Goal: Information Seeking & Learning: Learn about a topic

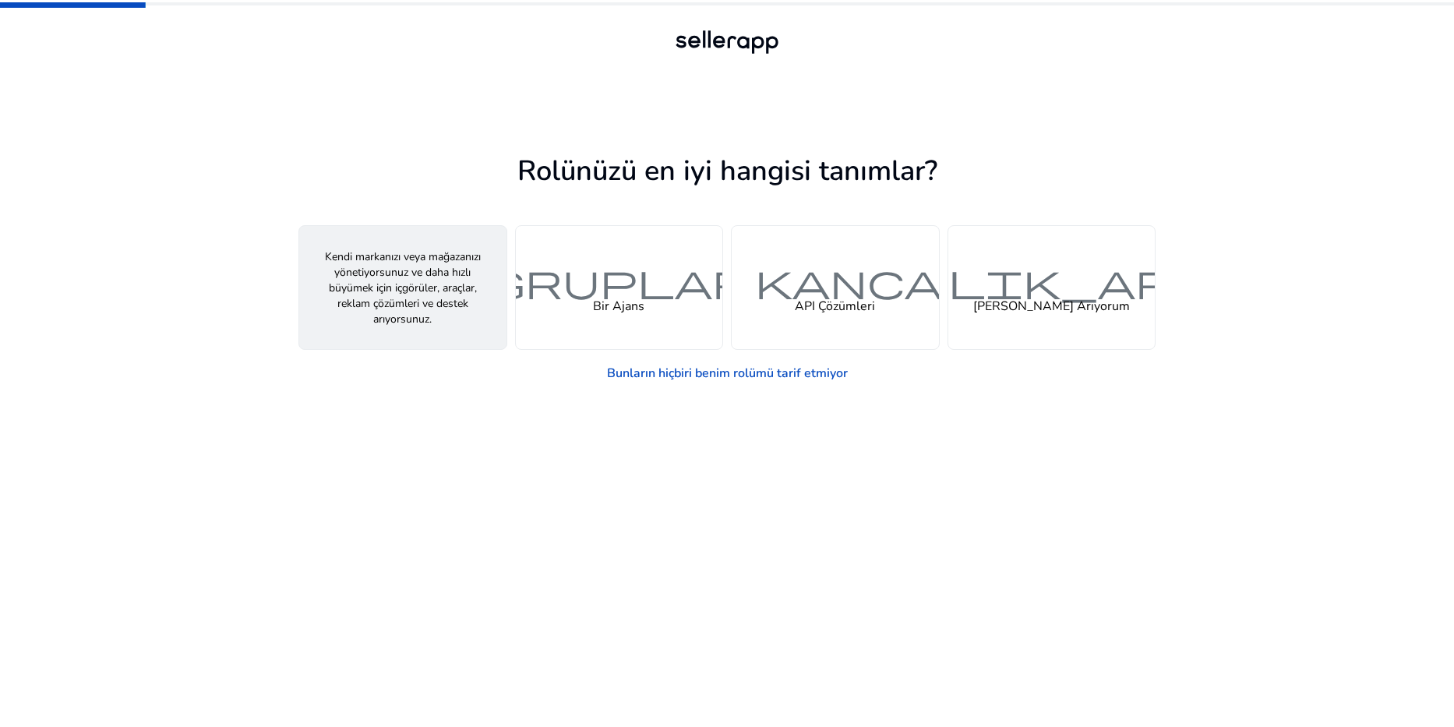
click at [432, 308] on div "kişi Bir Satıcı" at bounding box center [402, 287] width 207 height 123
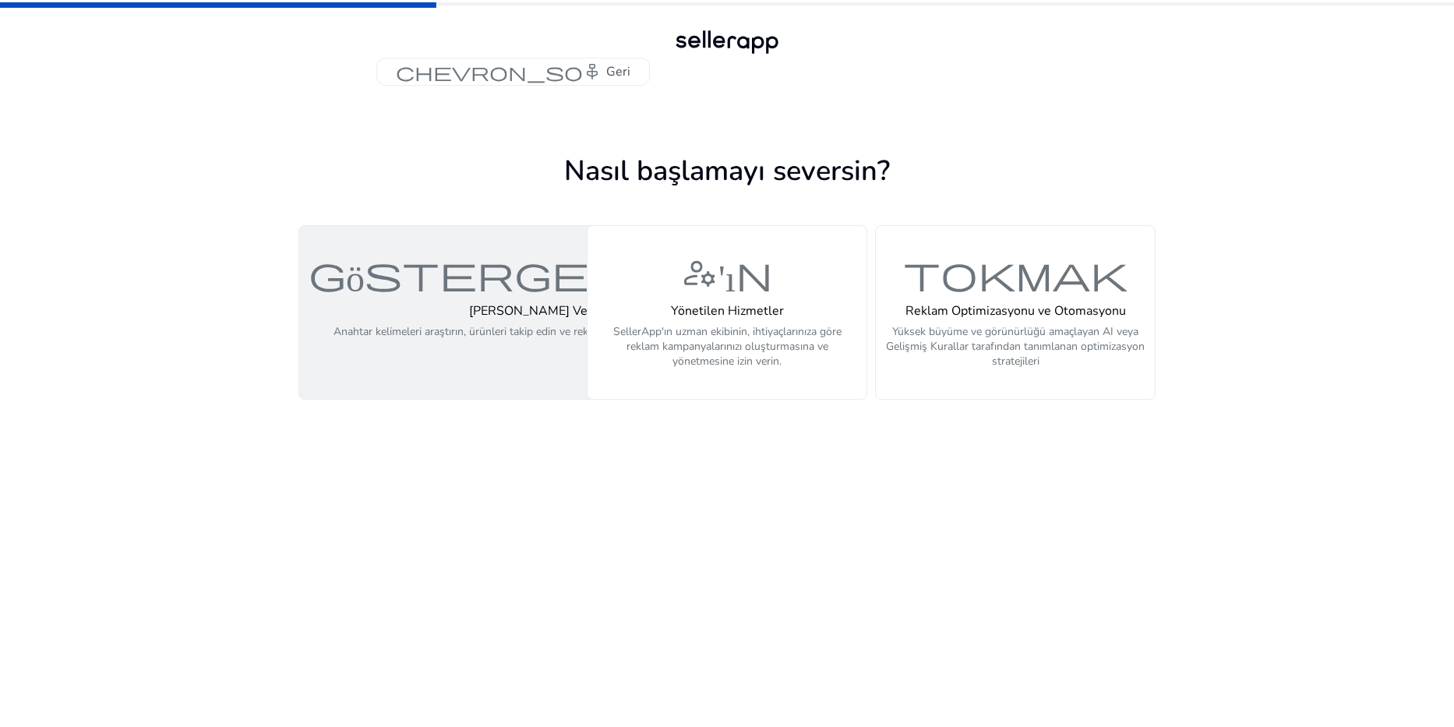
click at [499, 340] on p "Anahtar kelimeleri araştırın, ürünleri takip edin ve reklam kampanyalarınızı – …" at bounding box center [579, 347] width 492 height 47
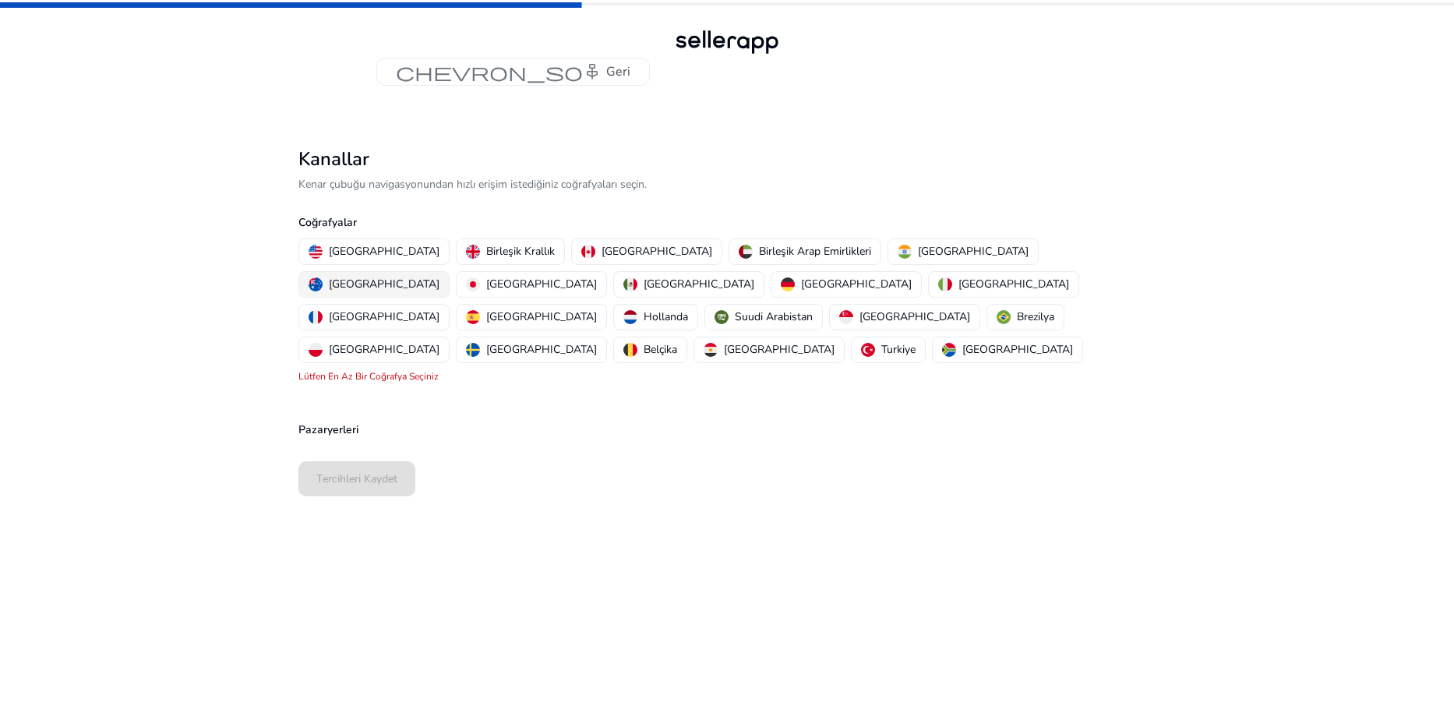
click at [439, 276] on p "[GEOGRAPHIC_DATA]" at bounding box center [384, 284] width 111 height 16
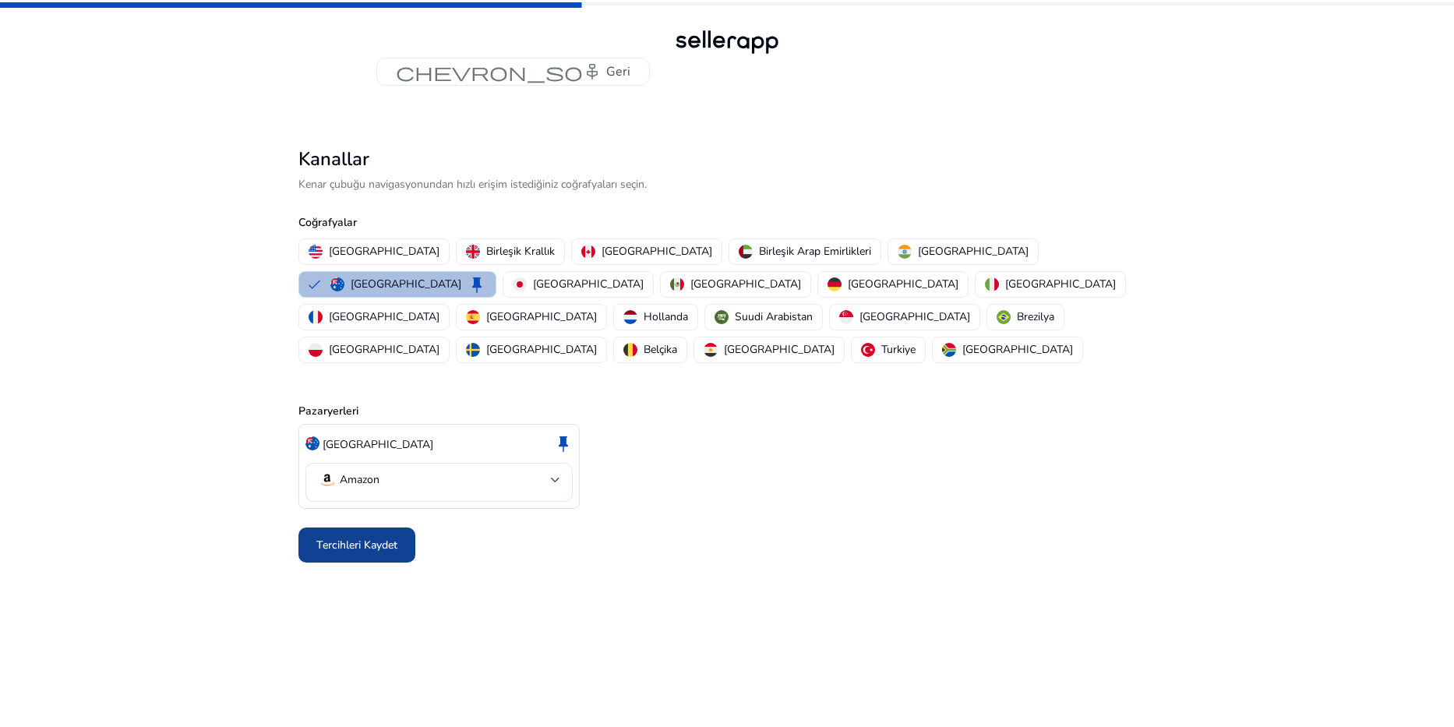
click at [390, 537] on span "Tercihleri Kaydet" at bounding box center [356, 545] width 81 height 16
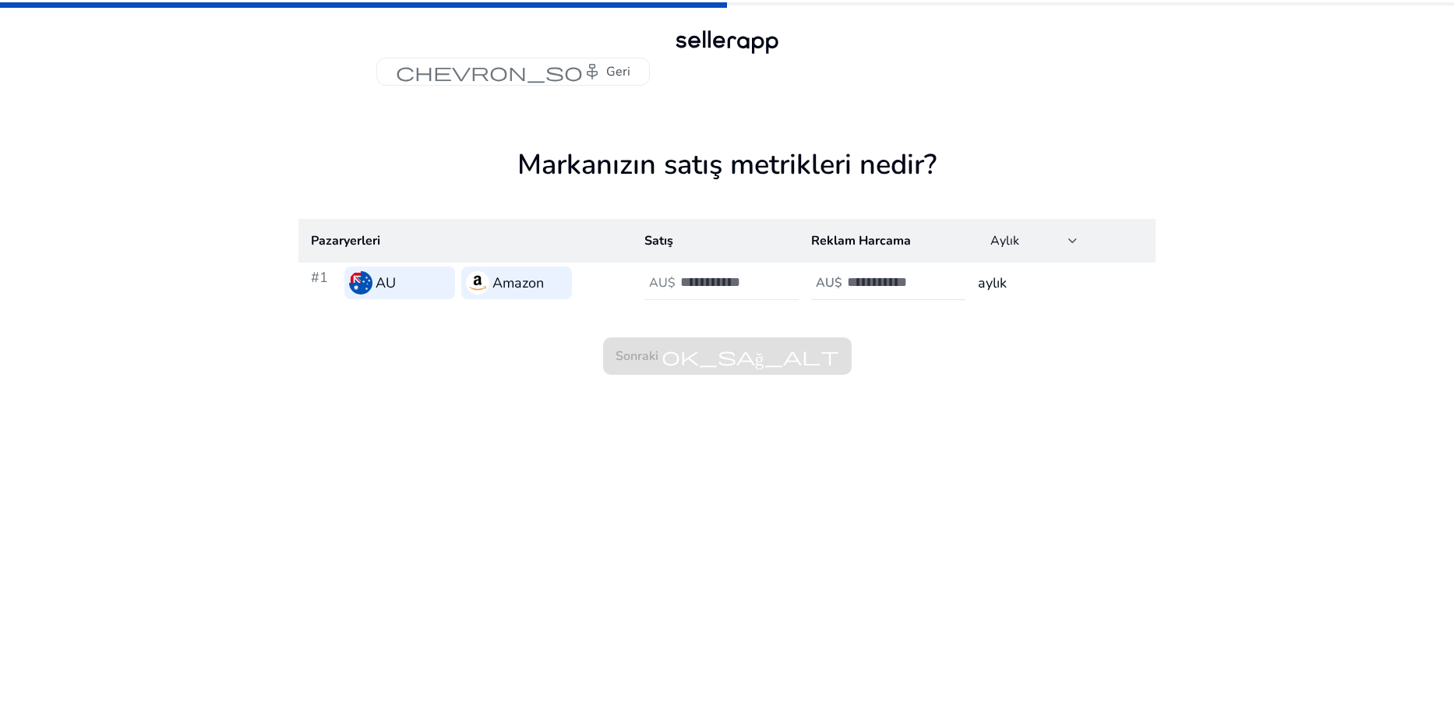
click at [671, 288] on h4 "AU$" at bounding box center [662, 283] width 26 height 15
type input "***"
click at [894, 287] on input "number" at bounding box center [899, 281] width 105 height 17
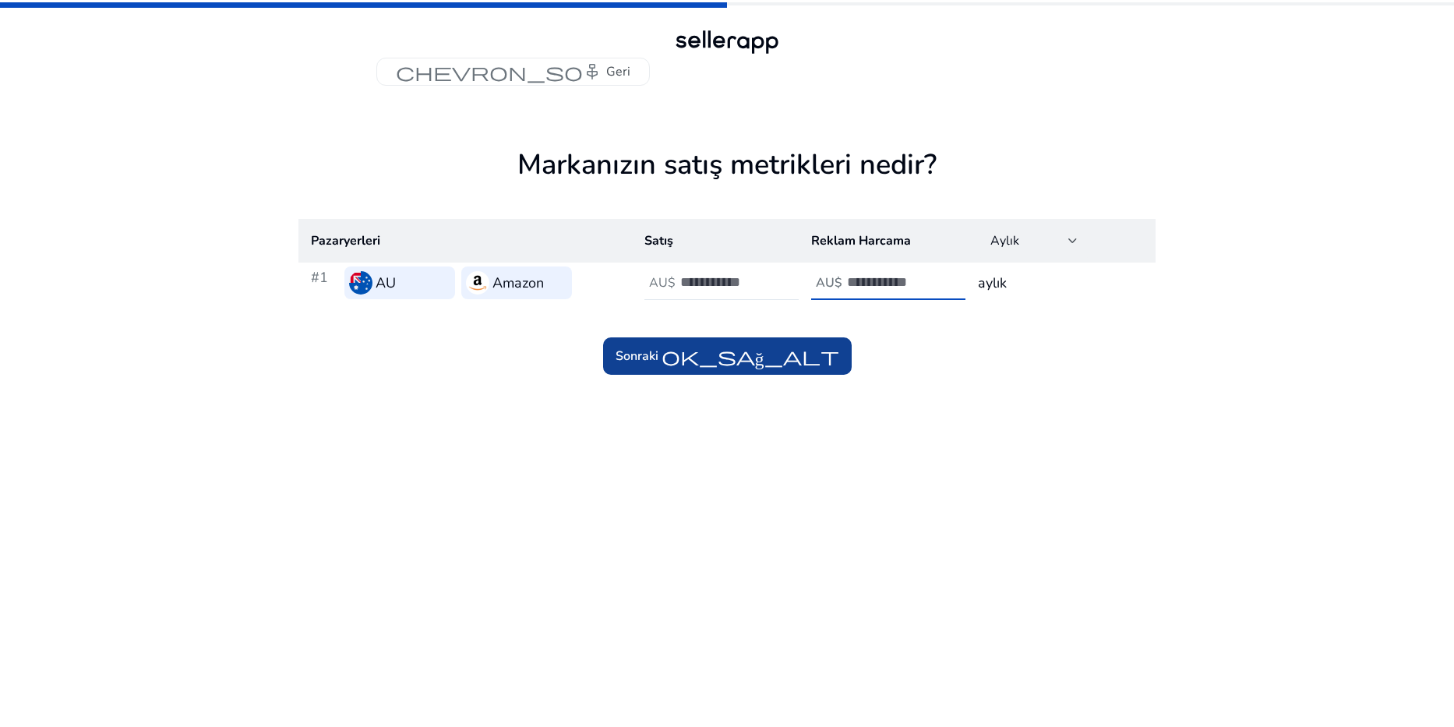
type input "*"
click at [822, 347] on span "ok_sağ_alt" at bounding box center [750, 356] width 178 height 19
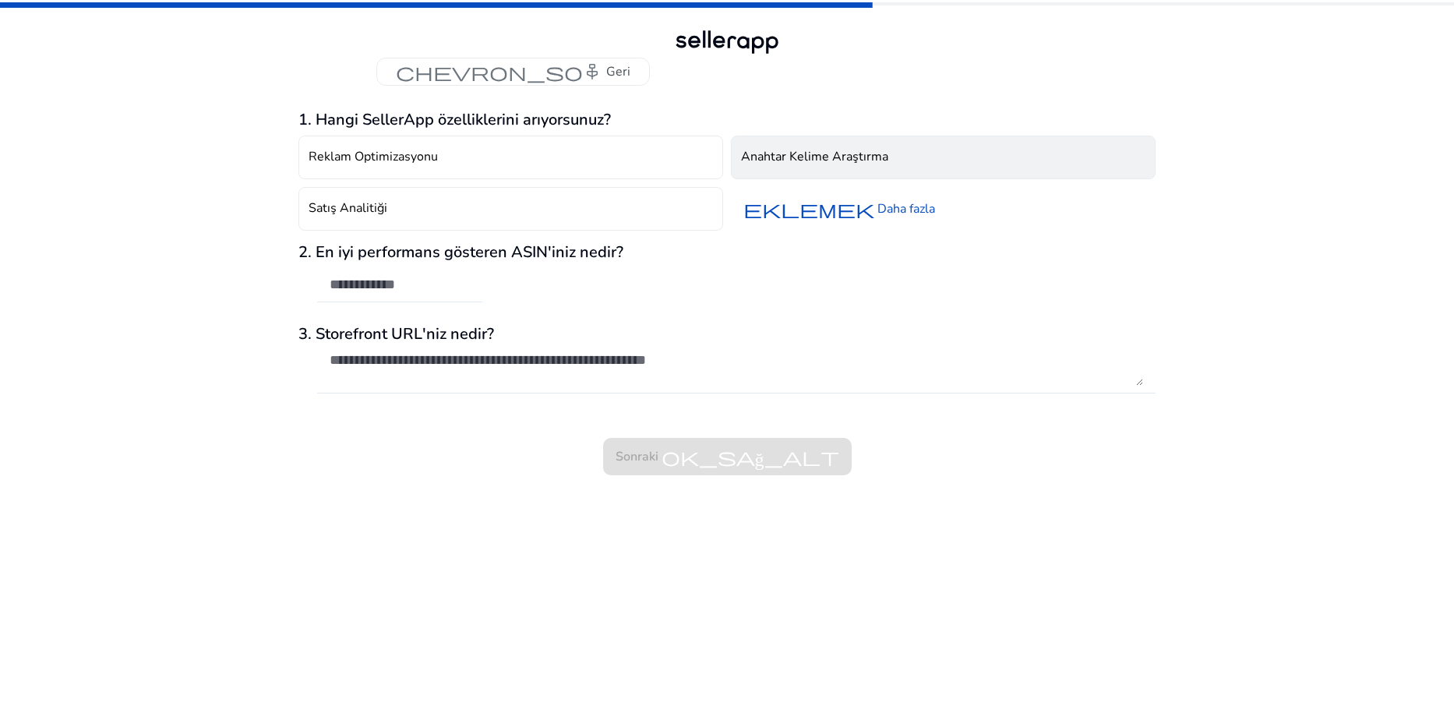
click at [768, 170] on button "Anahtar Kelime Araştırma" at bounding box center [943, 158] width 425 height 44
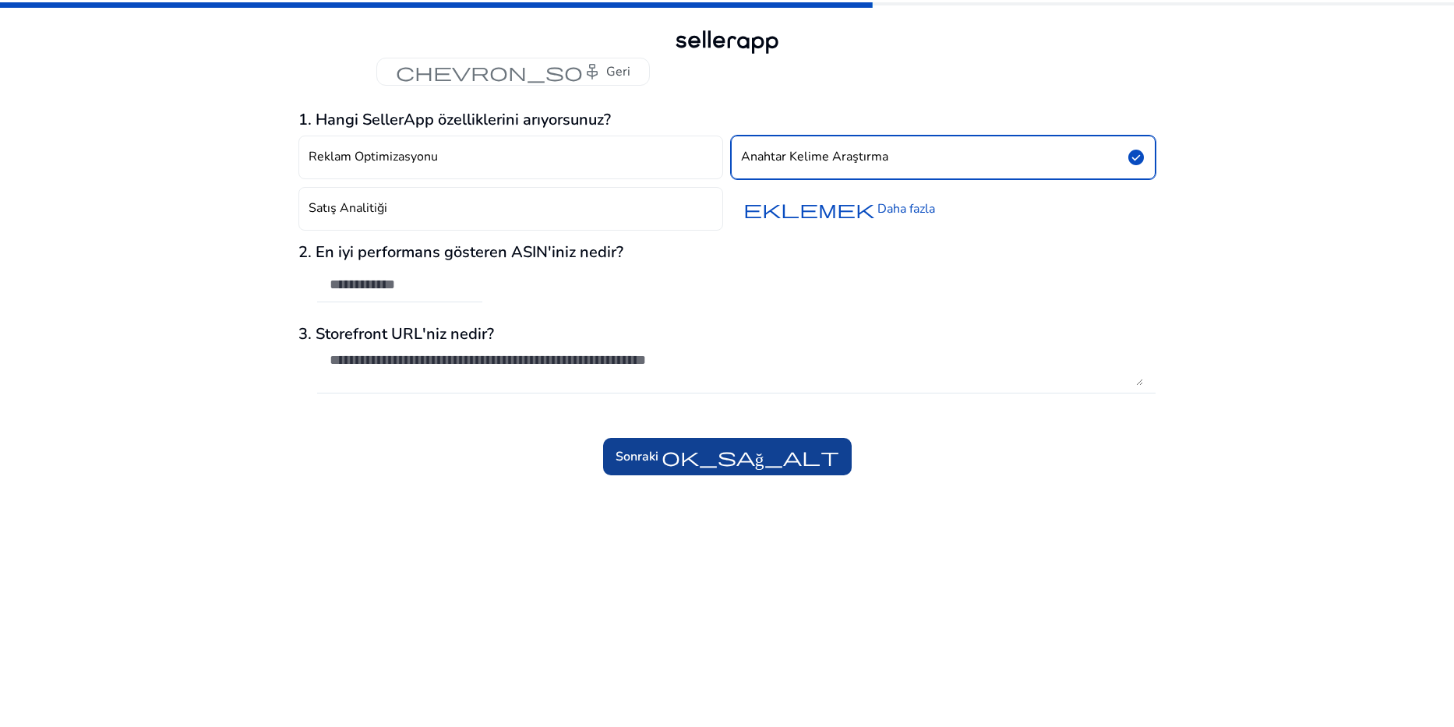
click at [746, 452] on span "ok_sağ_alt" at bounding box center [750, 456] width 178 height 19
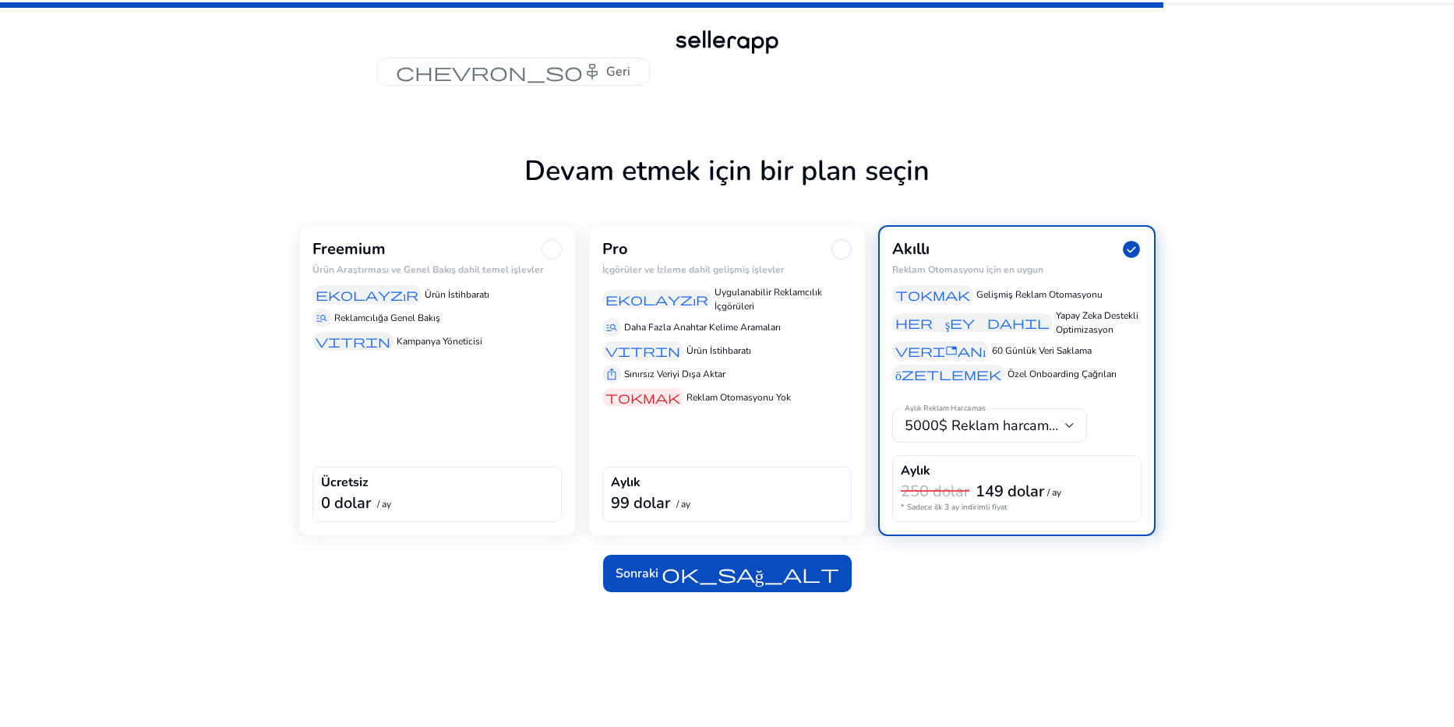
click at [419, 355] on div "Freemium Ürün Araştırması ve Genel Bakış dahil temel işlevler ekolayzır Ürün İs…" at bounding box center [436, 380] width 277 height 311
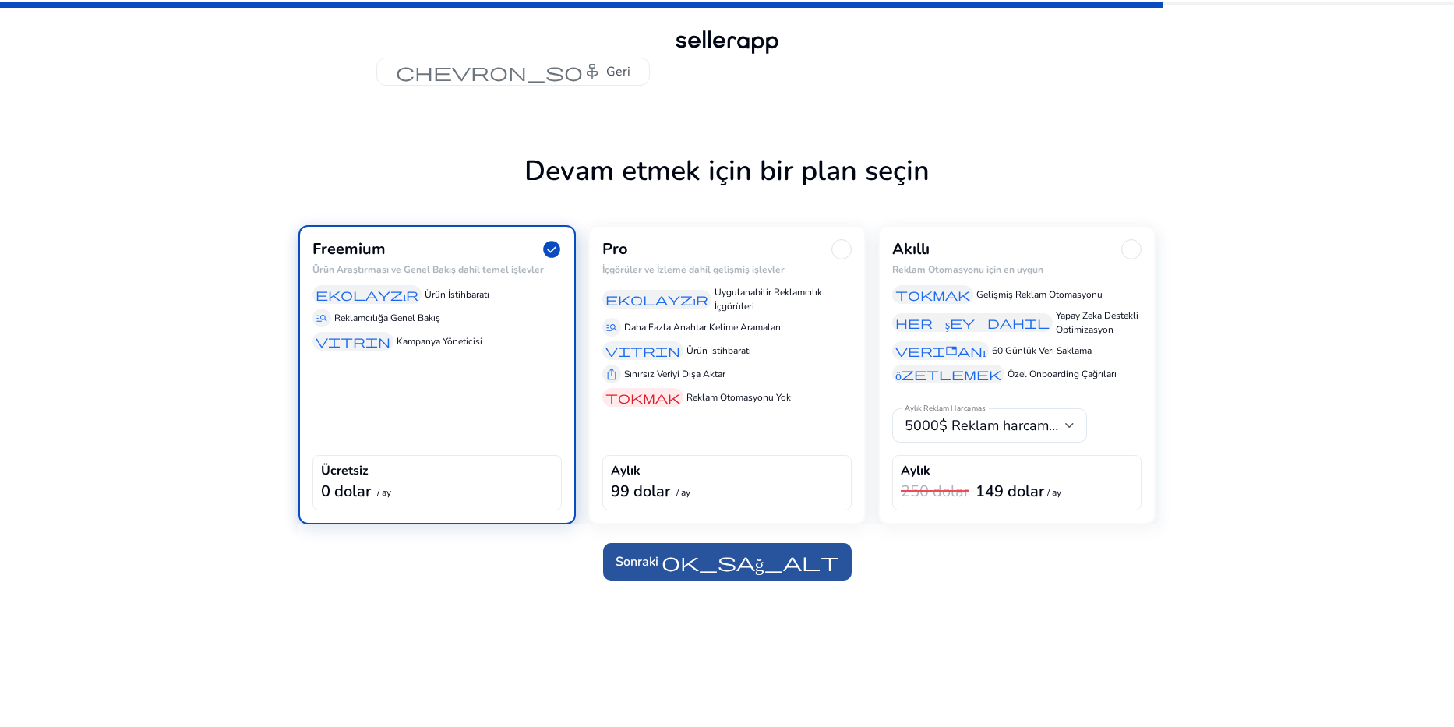
click at [665, 552] on span "ok_sağ_alt" at bounding box center [750, 561] width 178 height 19
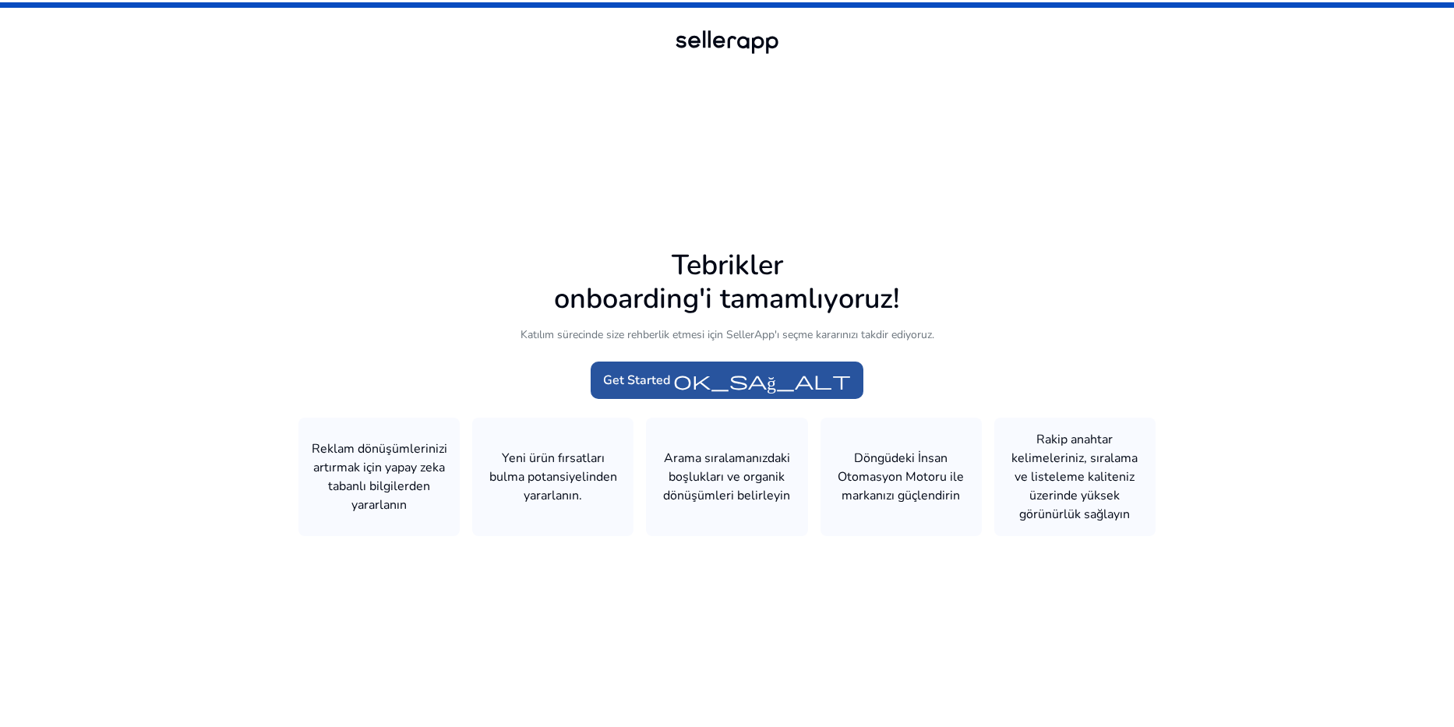
click at [724, 365] on span at bounding box center [726, 379] width 273 height 37
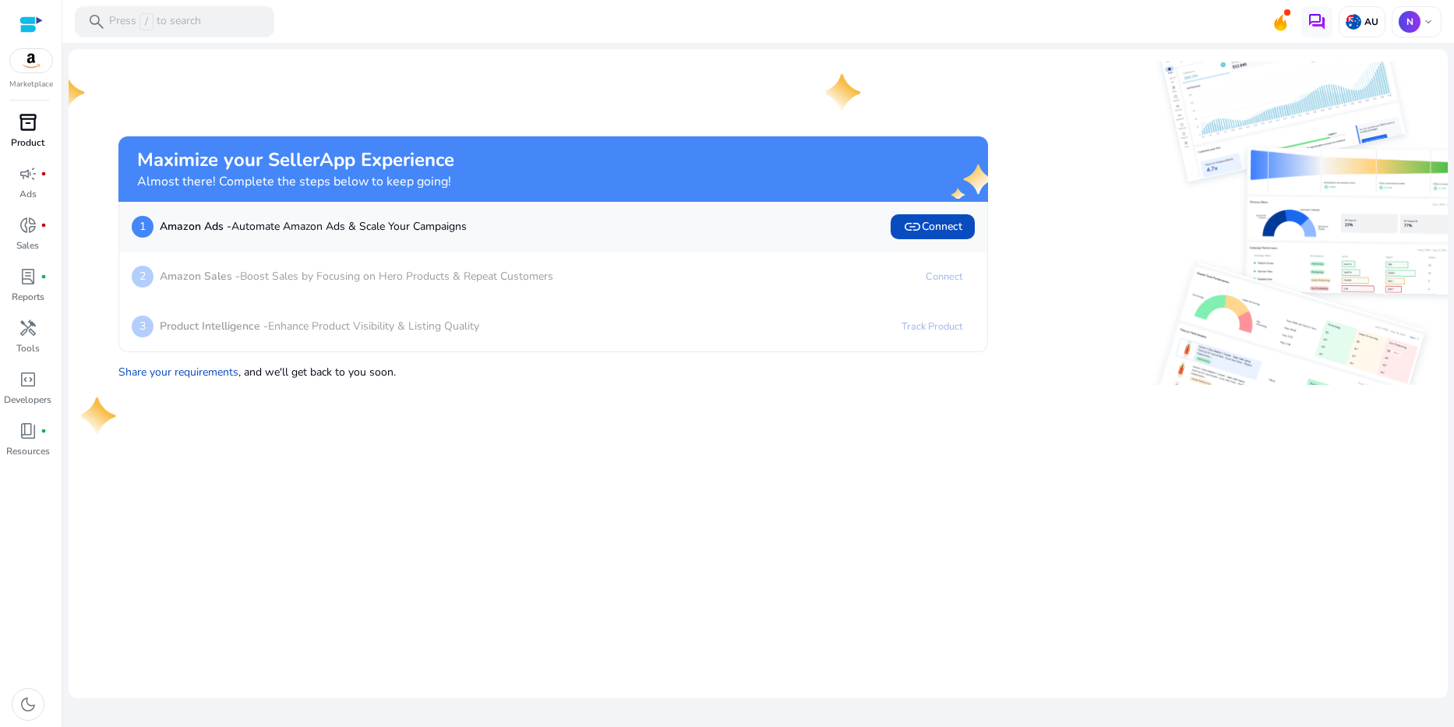
click at [20, 135] on link "inventory_2 Product" at bounding box center [27, 135] width 55 height 51
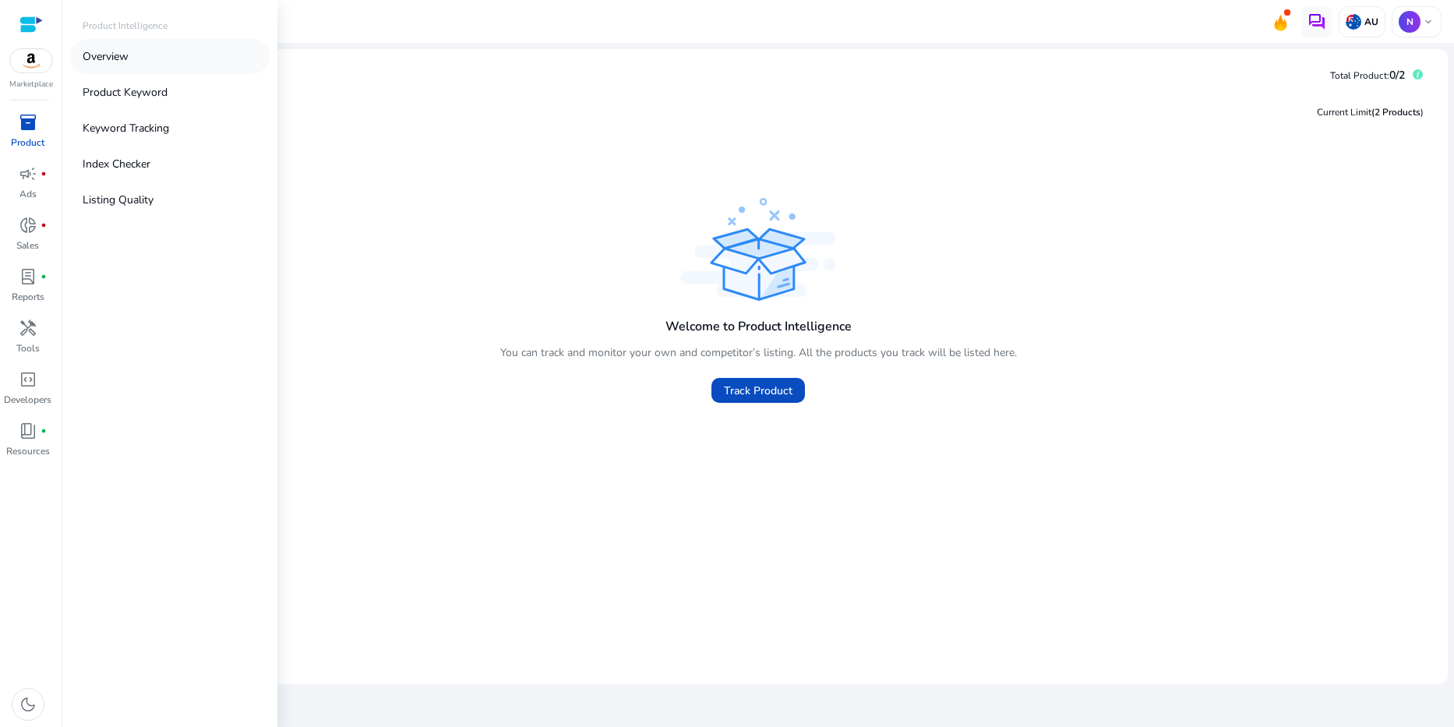
click at [128, 65] on link "Overview" at bounding box center [169, 56] width 199 height 35
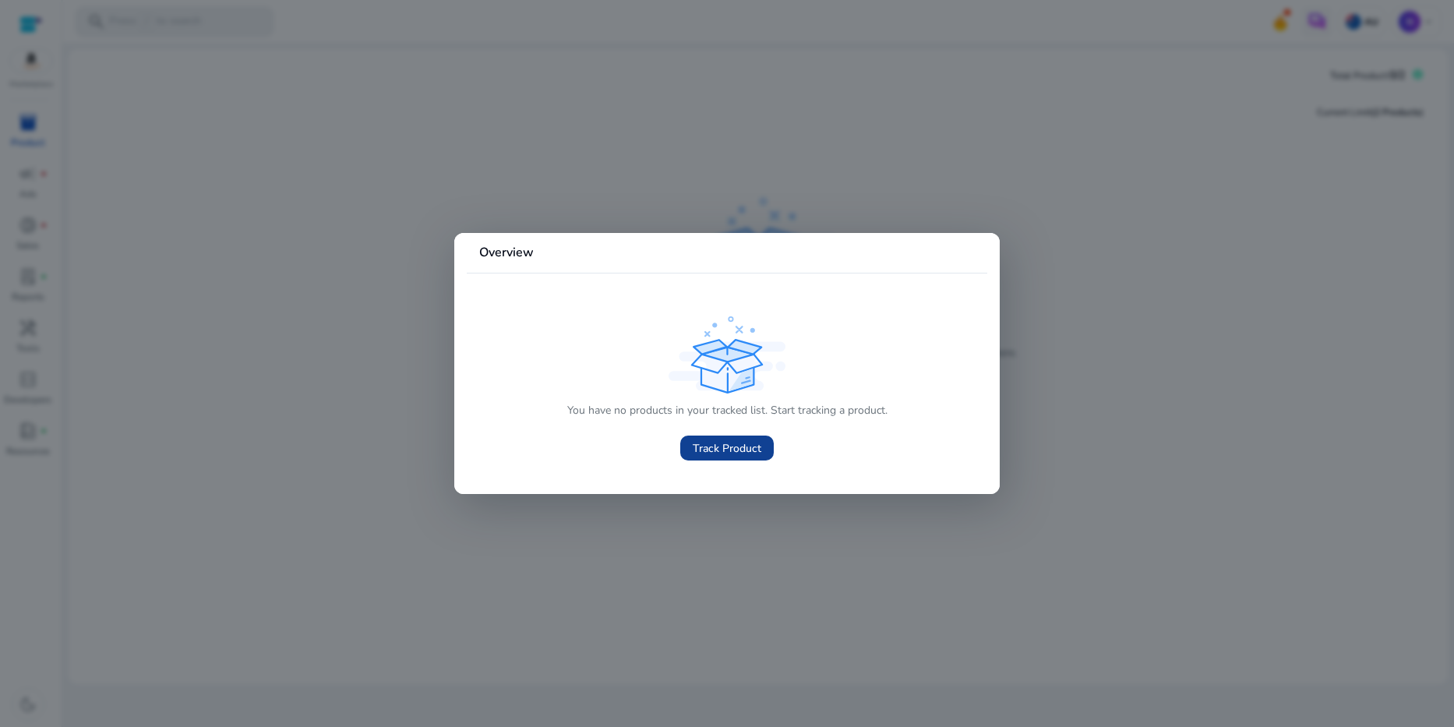
click at [702, 440] on span "Track Product" at bounding box center [727, 448] width 69 height 16
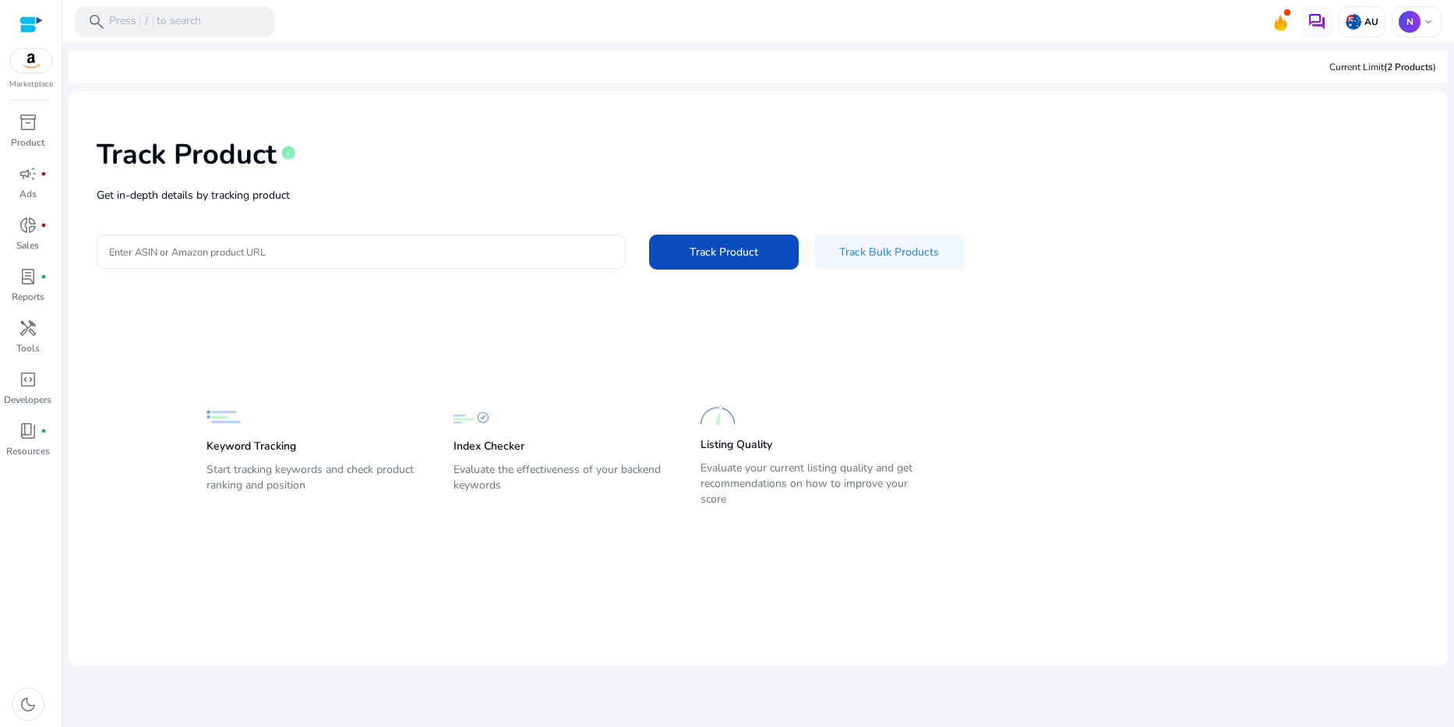
click at [268, 247] on input "Enter ASIN or Amazon product URL" at bounding box center [361, 251] width 504 height 17
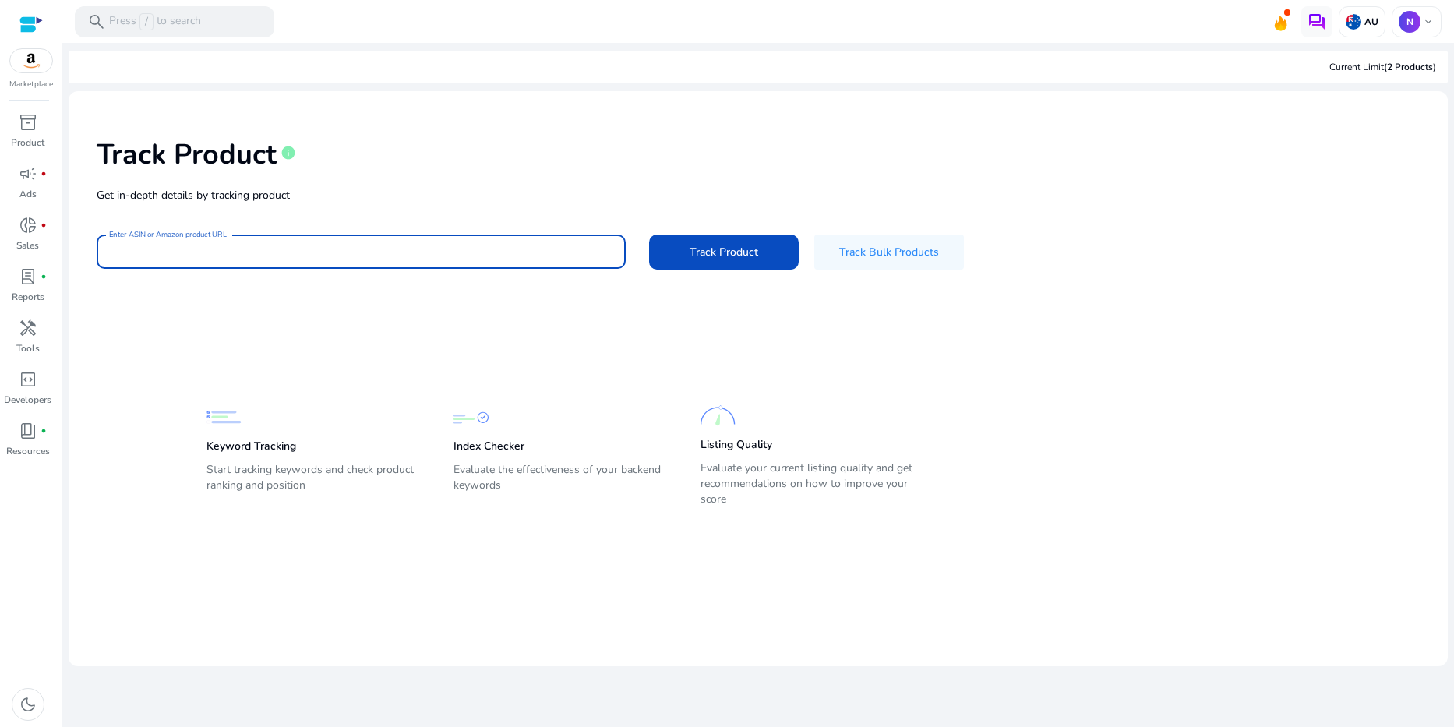
paste input "**********"
click at [707, 244] on span "Track Product" at bounding box center [723, 252] width 69 height 16
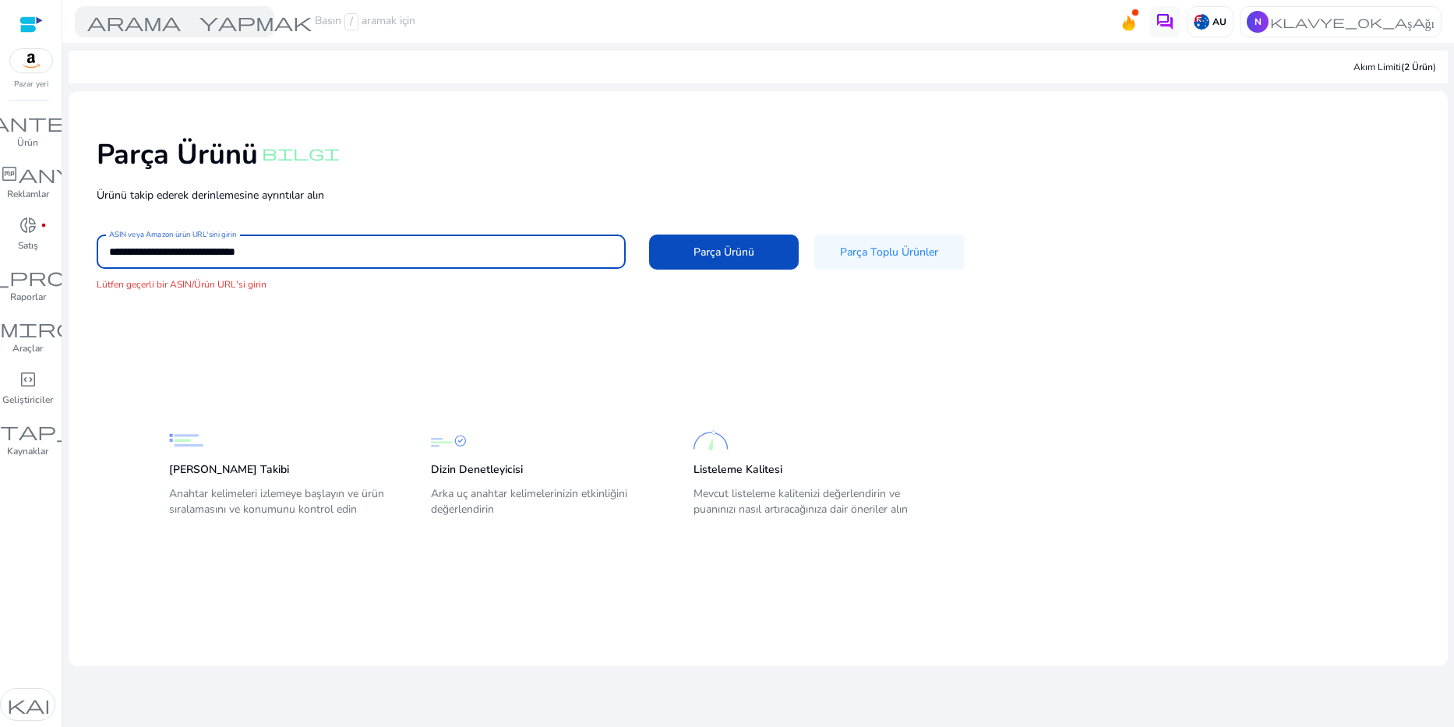
drag, startPoint x: 256, startPoint y: 247, endPoint x: 166, endPoint y: 270, distance: 92.6
click at [166, 270] on div "**********" at bounding box center [758, 215] width 1354 height 222
click at [270, 326] on mat-card-content "**********" at bounding box center [758, 338] width 1379 height 495
drag, startPoint x: 344, startPoint y: 251, endPoint x: 178, endPoint y: 271, distance: 166.4
click at [178, 271] on div "**********" at bounding box center [758, 215] width 1354 height 222
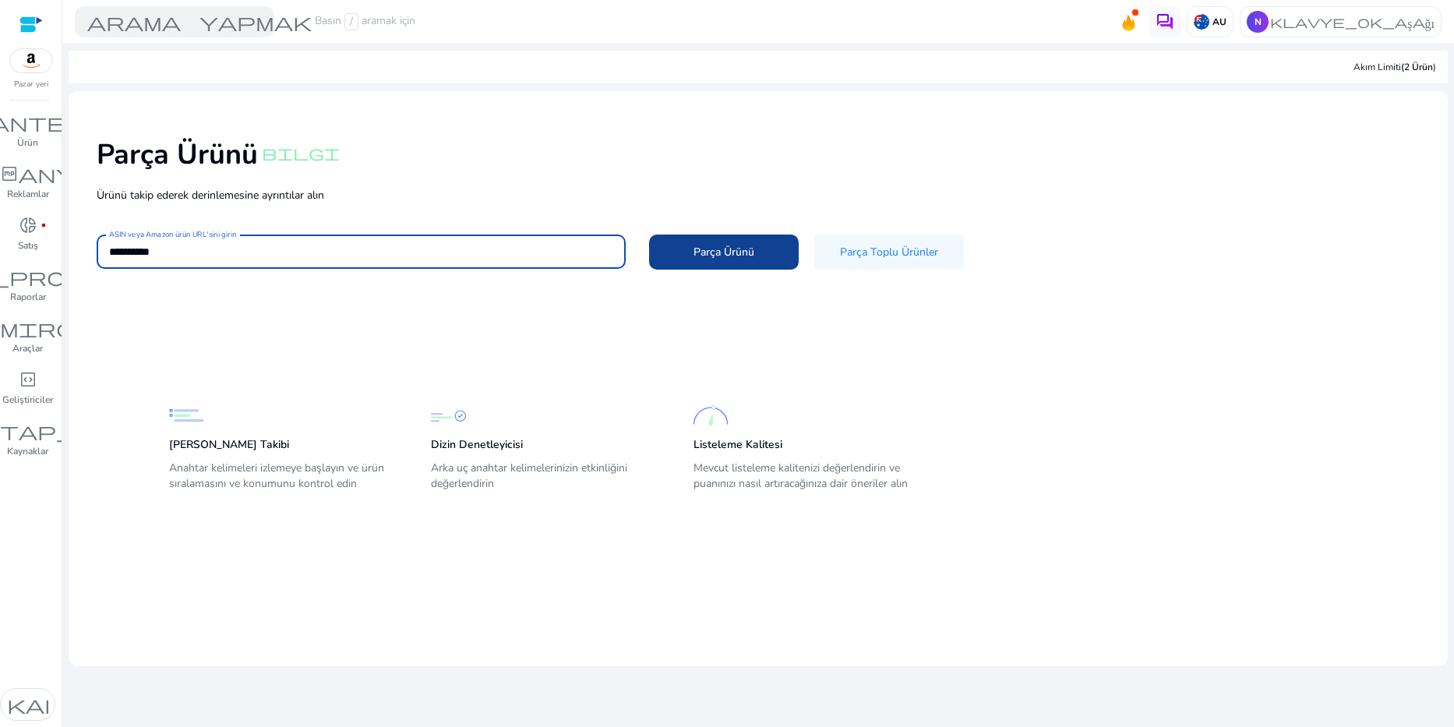
type input "**********"
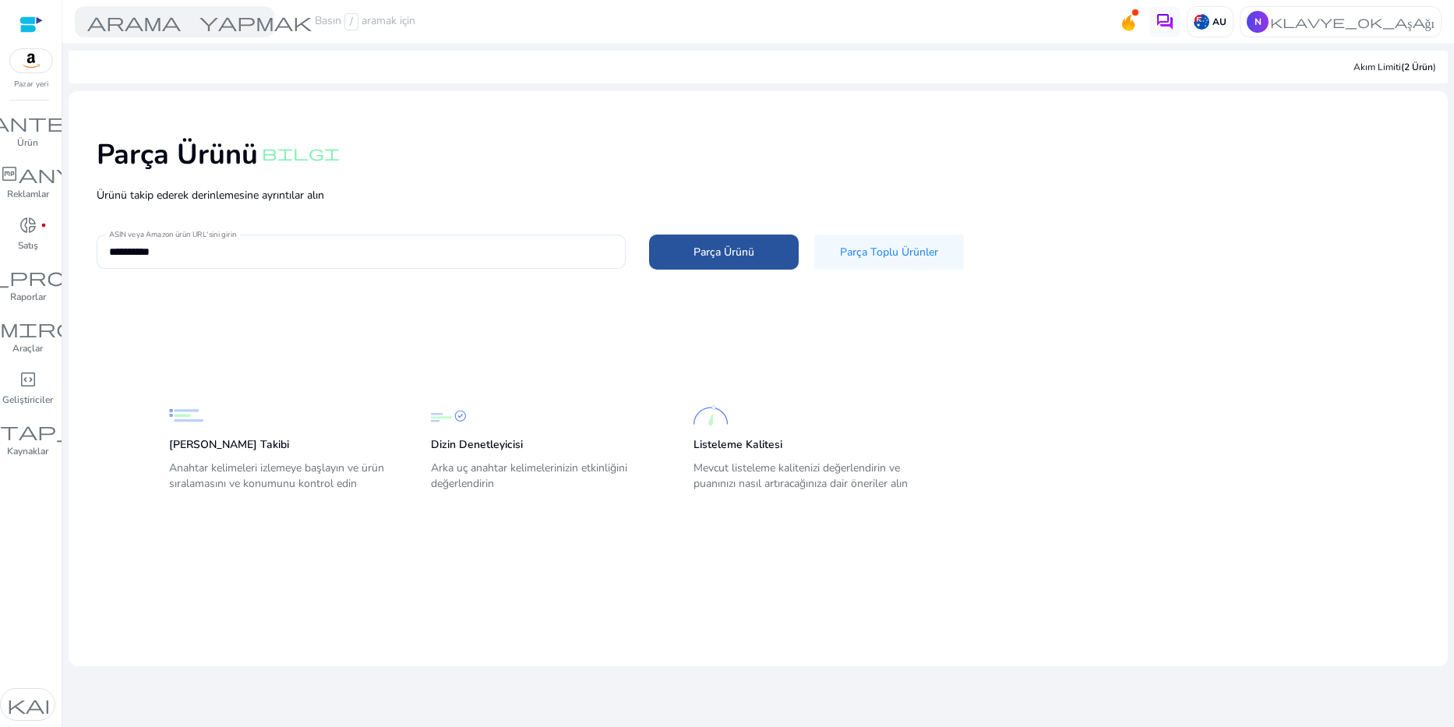
click at [689, 256] on span at bounding box center [724, 251] width 150 height 37
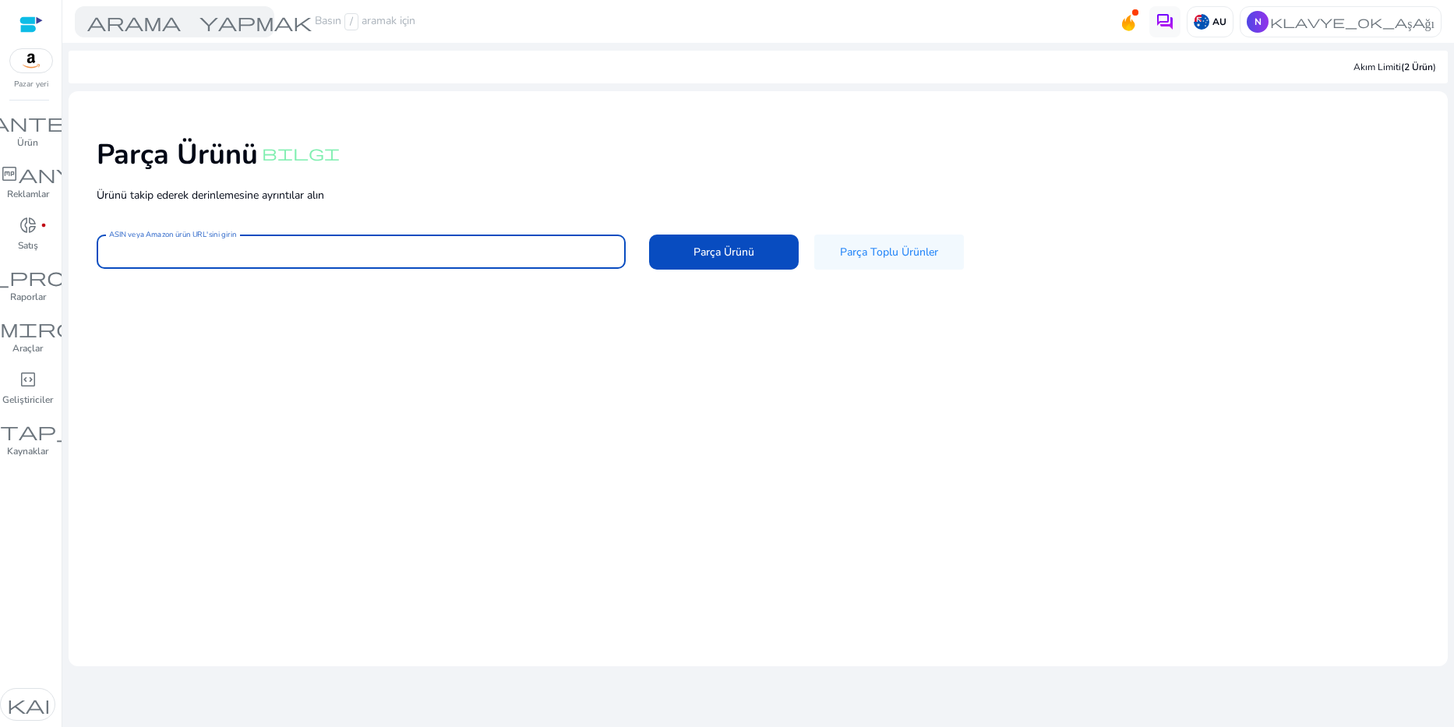
click at [488, 243] on input "ASIN veya Amazon ürün URL'sini girin" at bounding box center [361, 251] width 504 height 17
paste input "**********"
type input "**********"
click at [713, 253] on span "Parça Ürünü" at bounding box center [723, 252] width 61 height 16
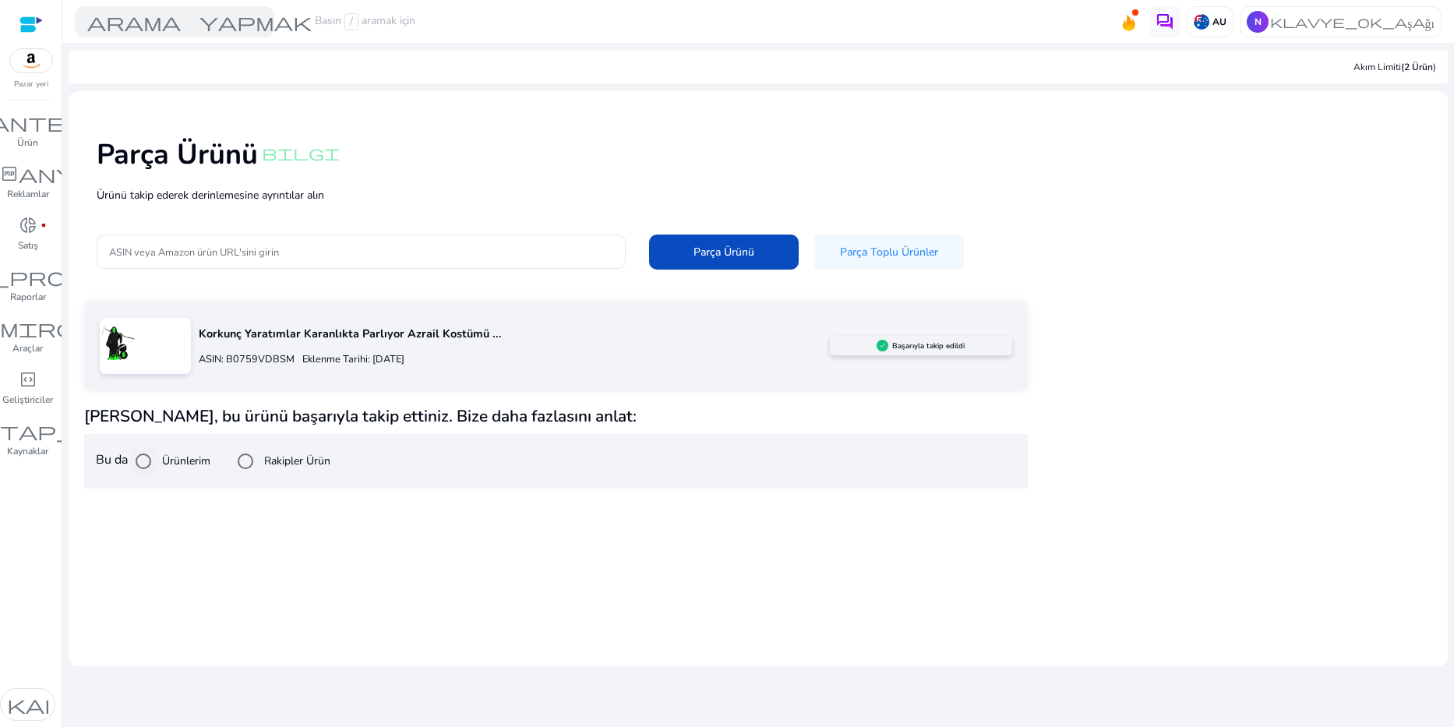
click at [167, 467] on label "Ürünlerim" at bounding box center [184, 461] width 51 height 16
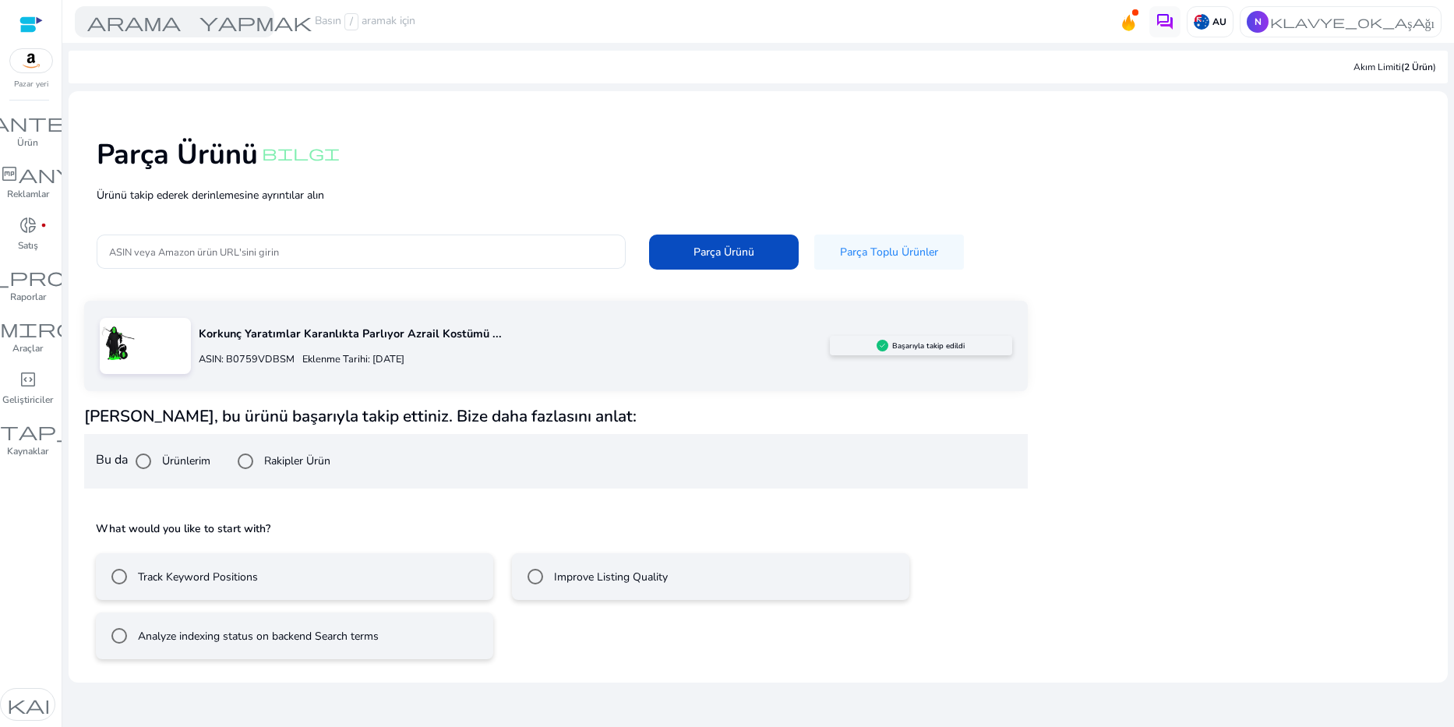
click at [240, 594] on mat-radio-button "Track Keyword Positions" at bounding box center [294, 576] width 397 height 47
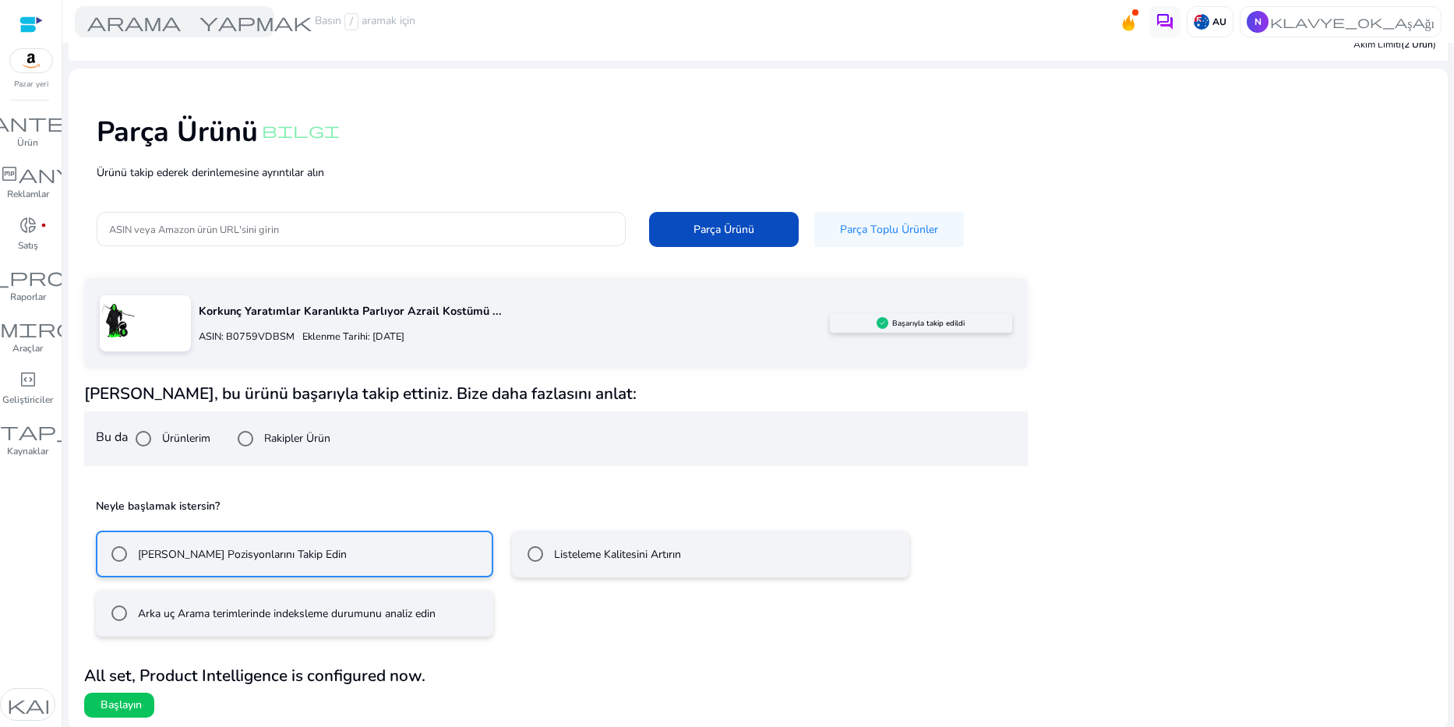
scroll to position [25, 0]
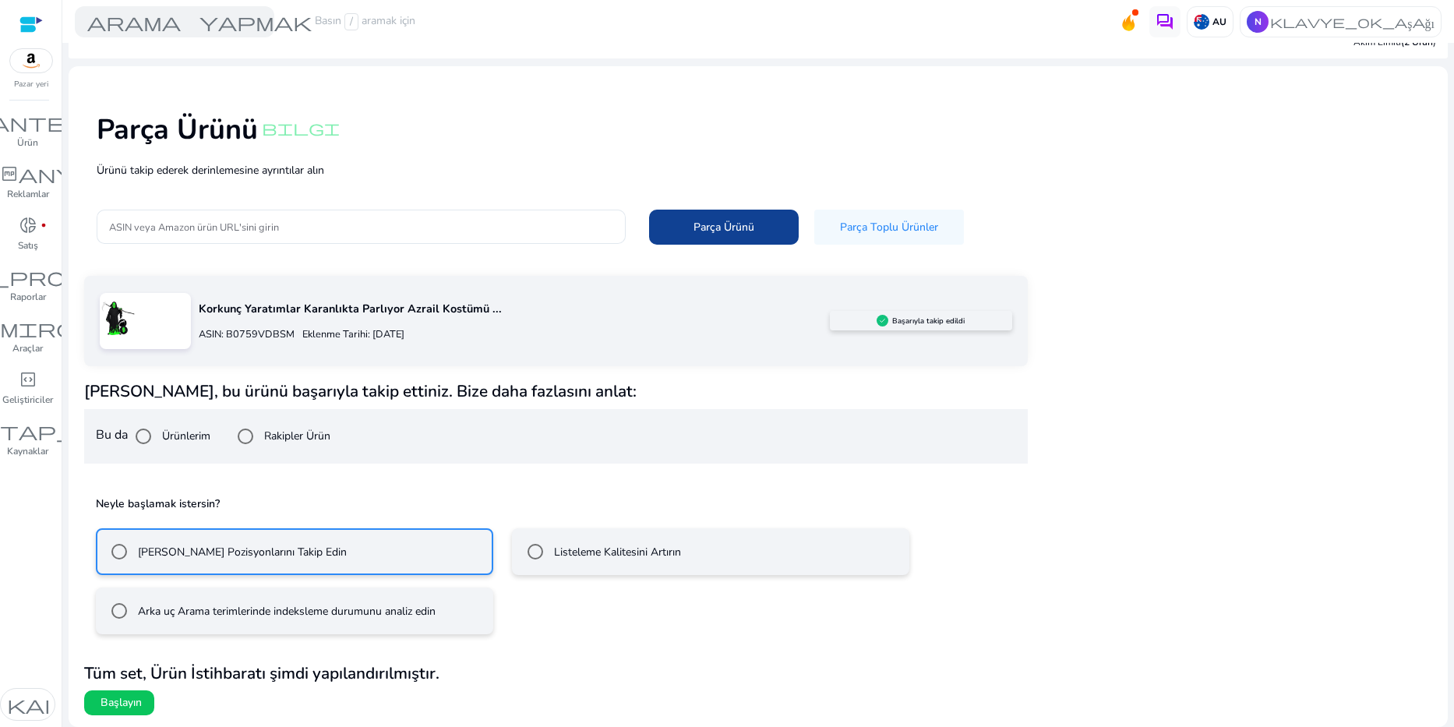
click at [700, 228] on span "Parça Ürünü" at bounding box center [723, 227] width 61 height 16
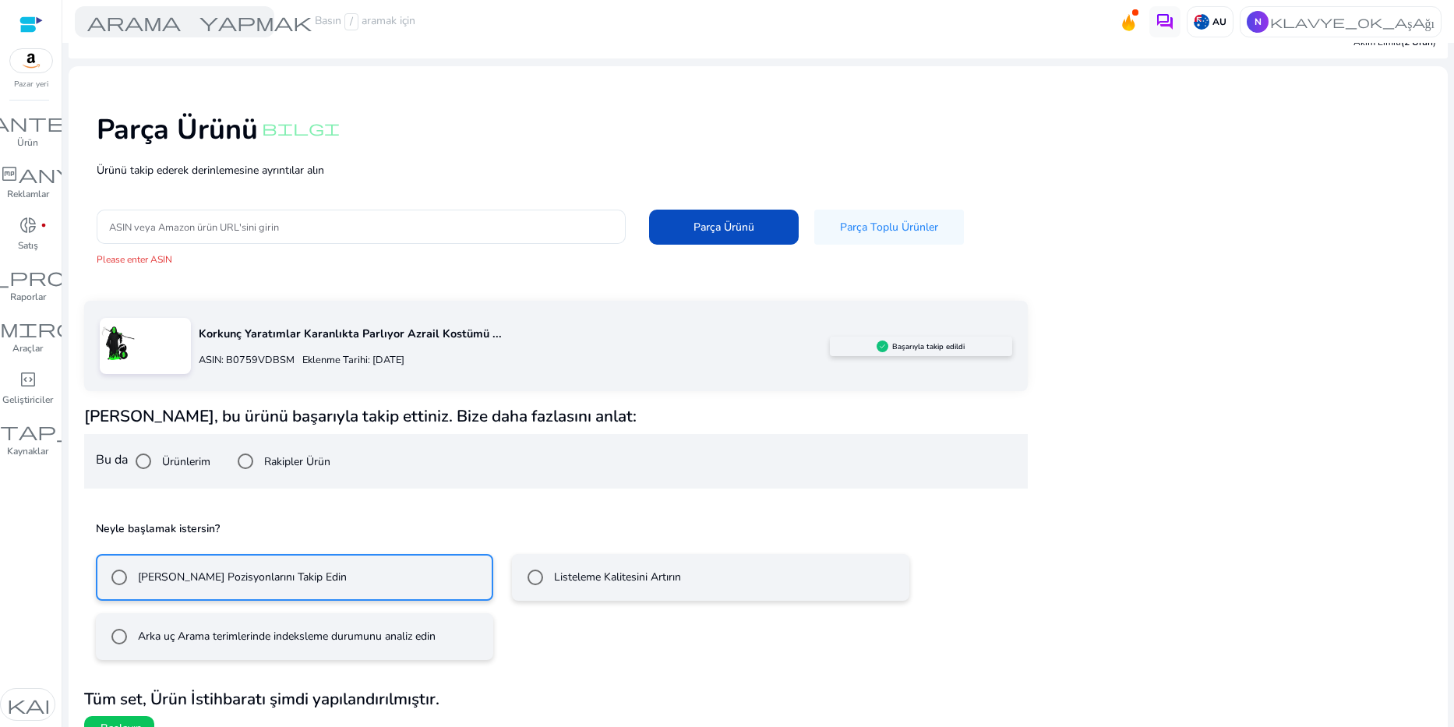
click at [594, 565] on div "Listeleme Kalitesini Artırın" at bounding box center [600, 577] width 161 height 31
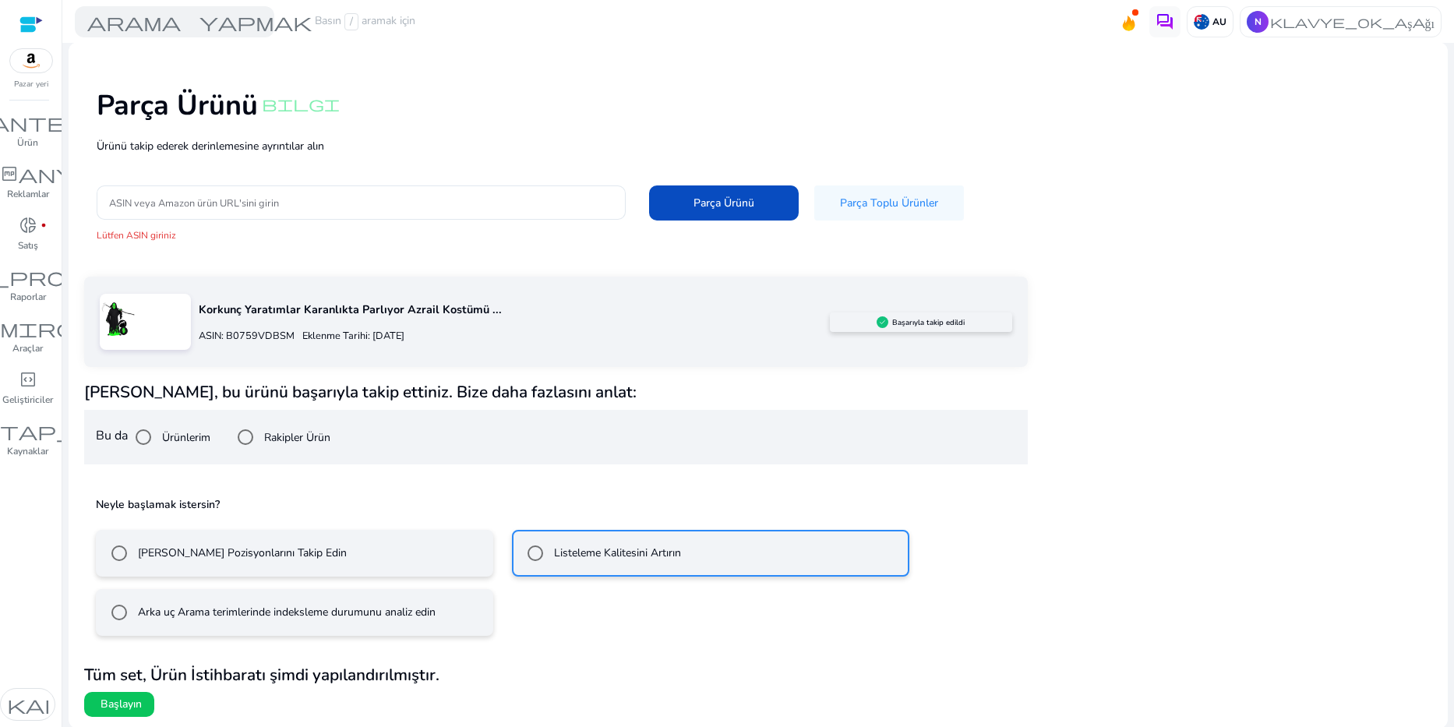
scroll to position [51, 0]
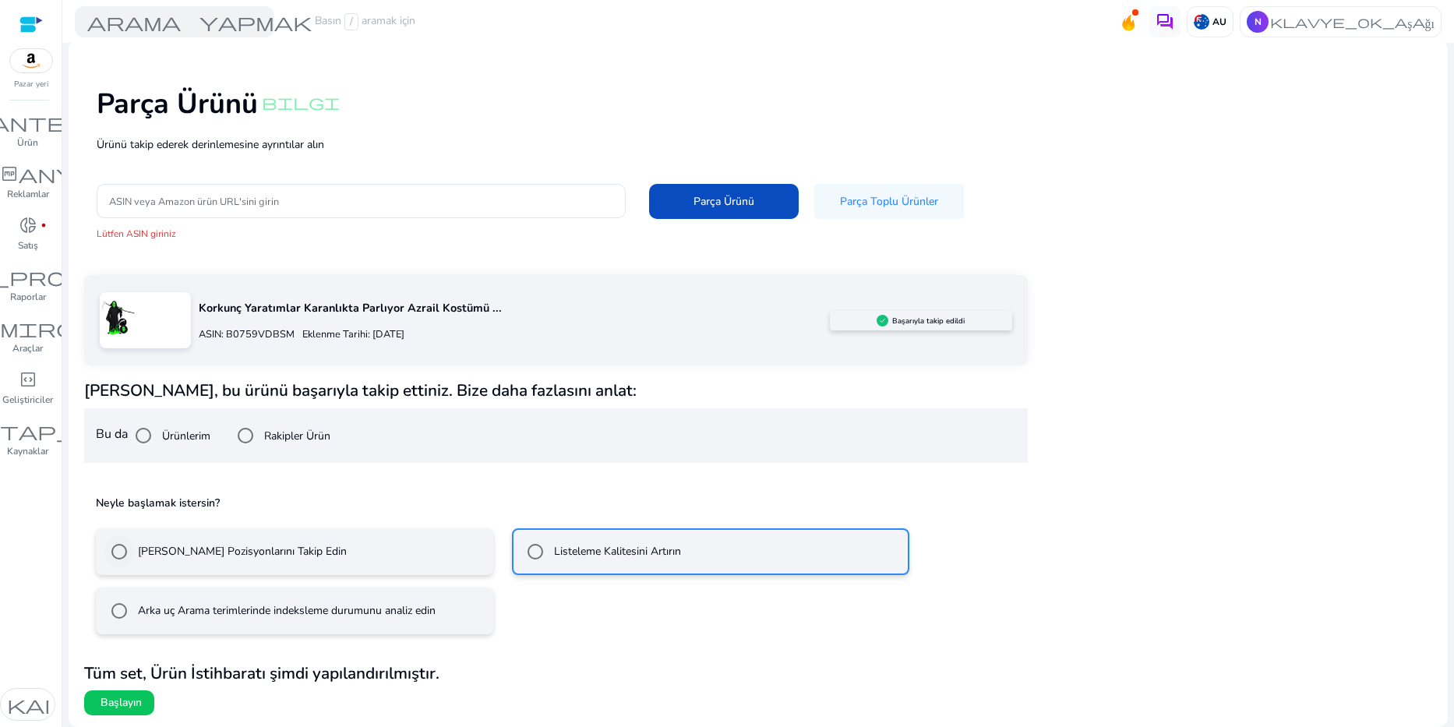
click at [328, 554] on label "[PERSON_NAME] Pozisyonlarını Takip Edin" at bounding box center [241, 551] width 212 height 16
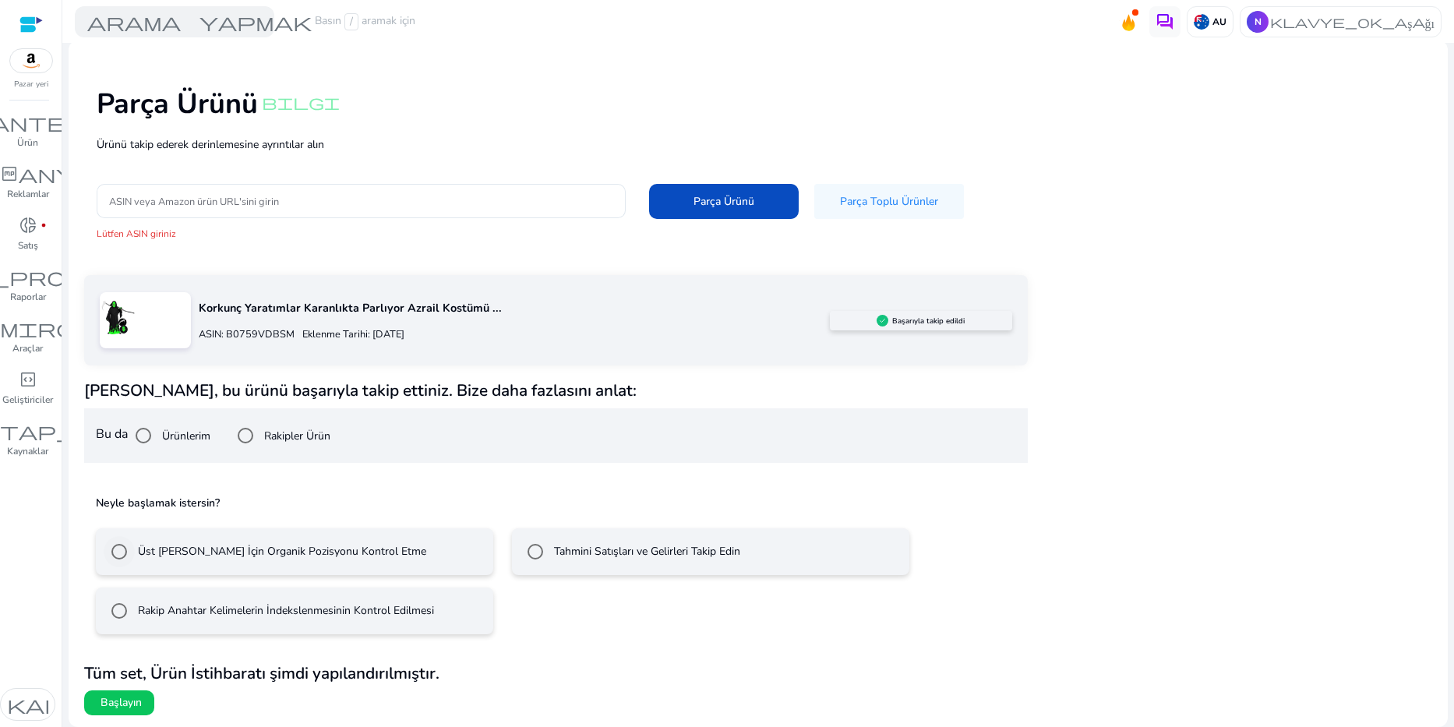
click at [248, 536] on div "Üst [PERSON_NAME] İçin Organik Pozisyonu Kontrol Etme" at bounding box center [265, 551] width 323 height 31
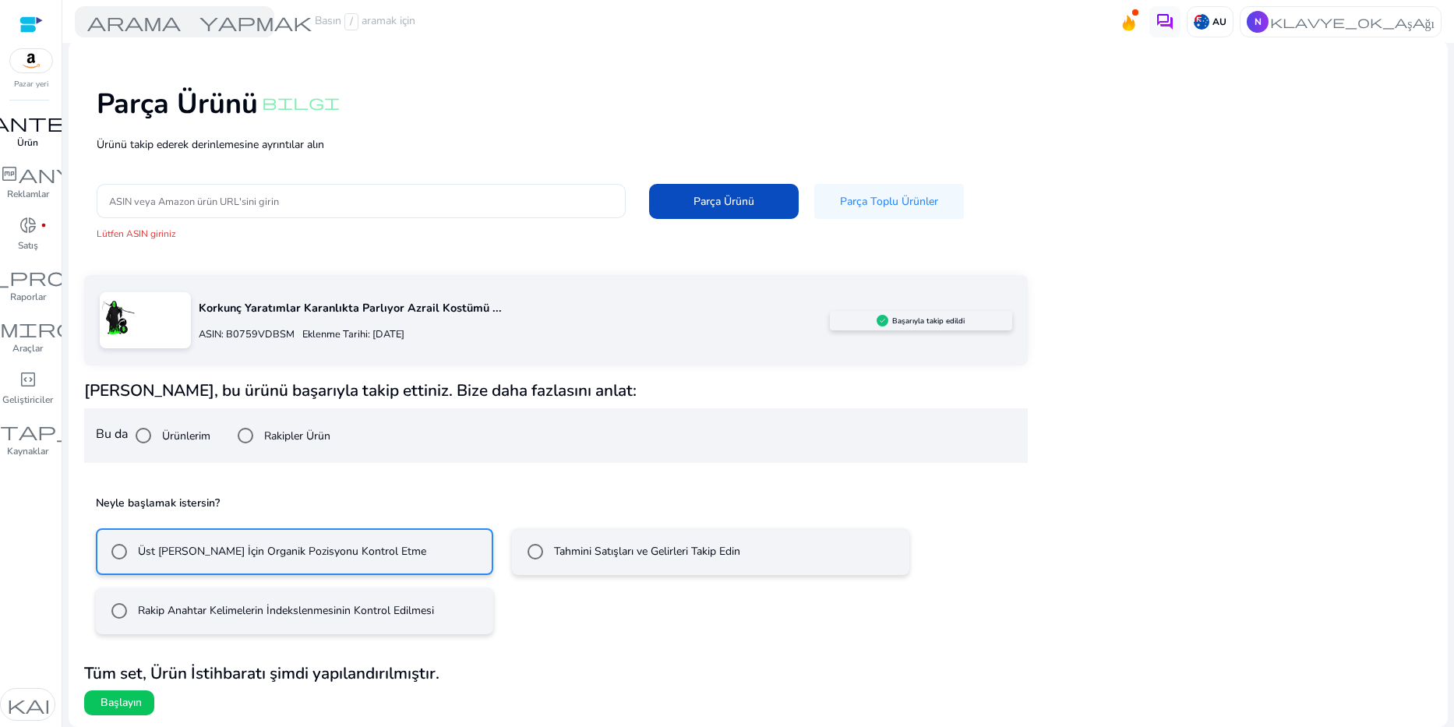
click at [30, 131] on span "envanter_2" at bounding box center [28, 122] width 187 height 19
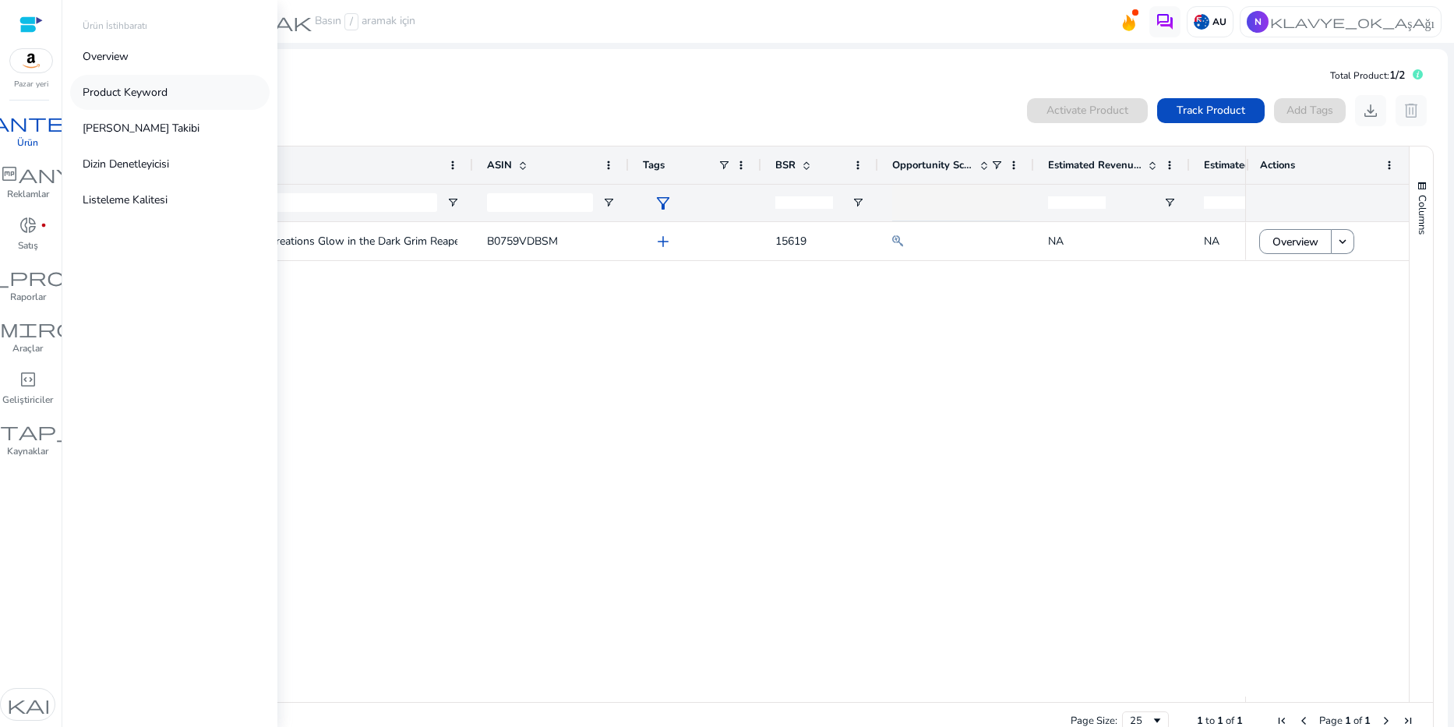
click at [93, 83] on link "Product Keyword" at bounding box center [169, 92] width 199 height 35
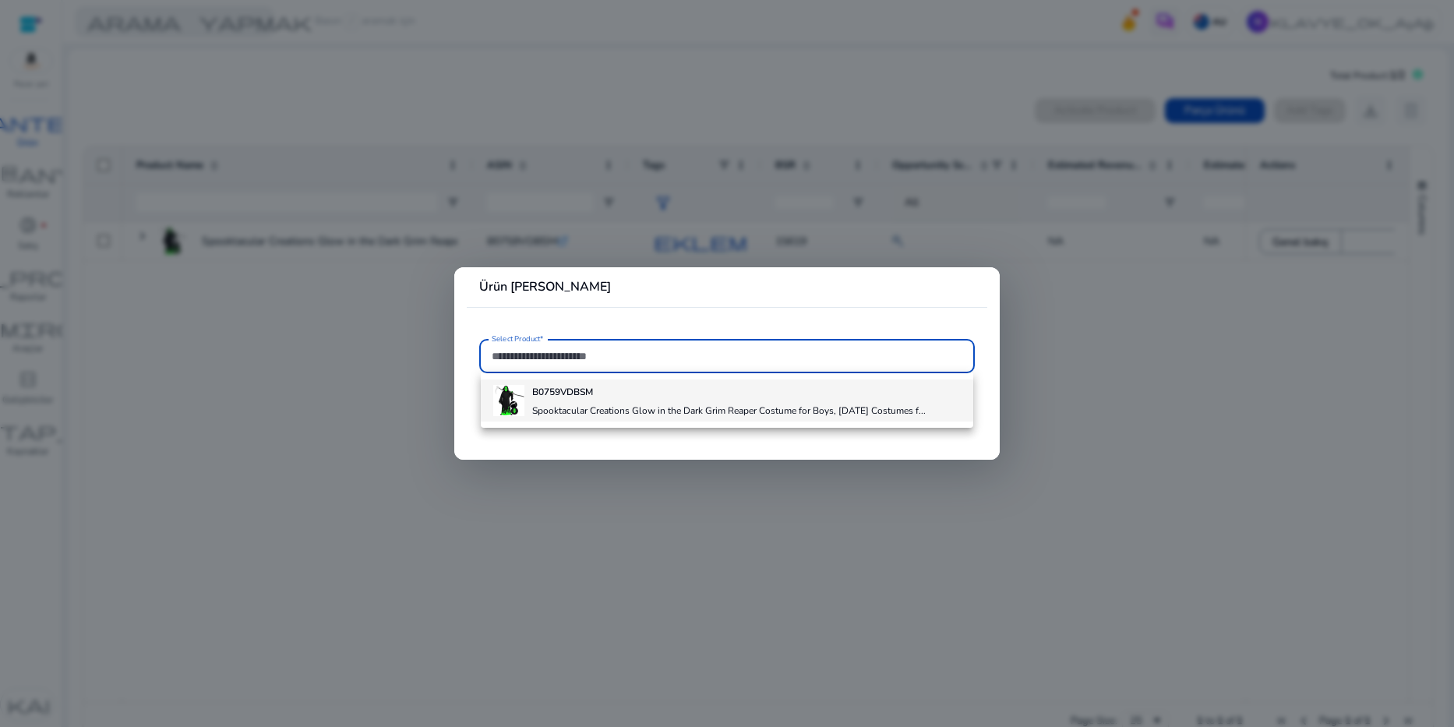
click at [782, 410] on h4 "Spooktacular Creations Glow in the Dark Grim Reaper Costume for Boys, [DATE] Co…" at bounding box center [728, 410] width 393 height 12
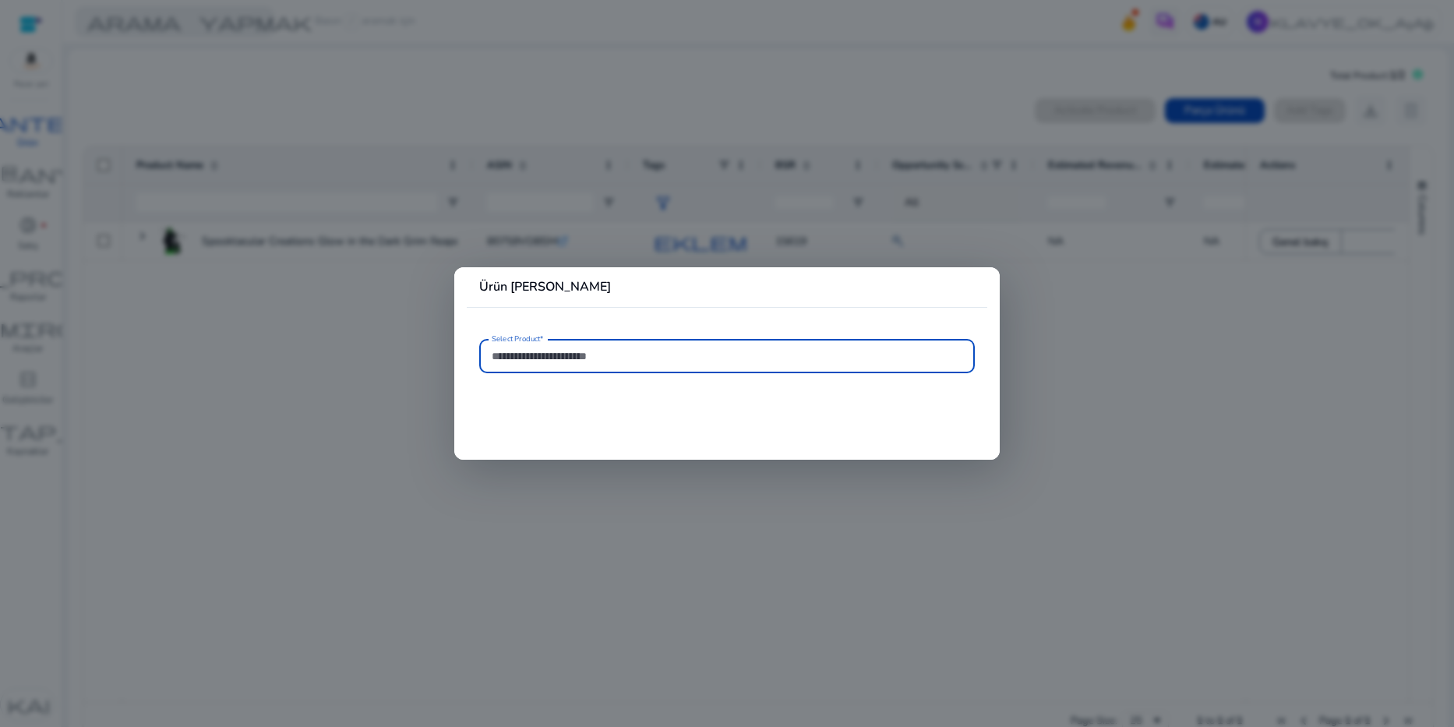
type input "**********"
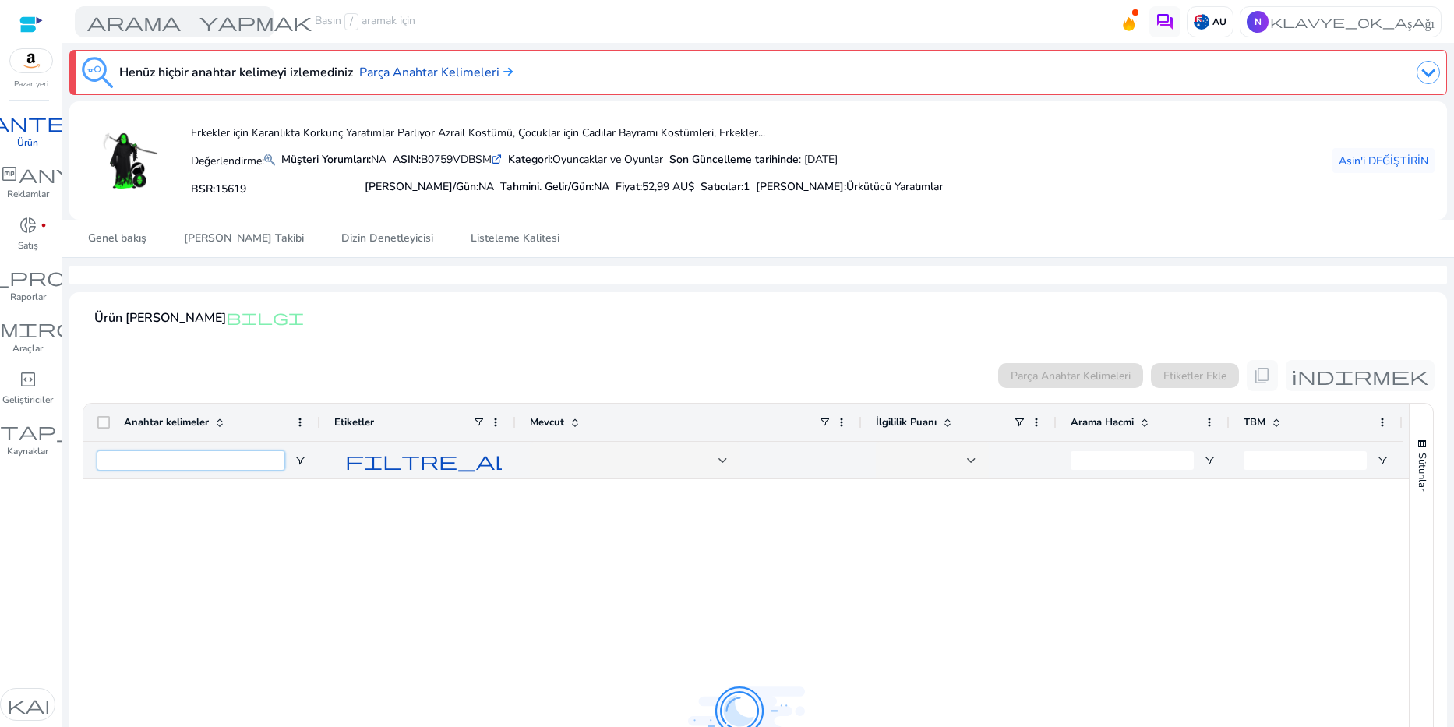
click at [175, 466] on input "Keywords Filter Input" at bounding box center [190, 460] width 187 height 19
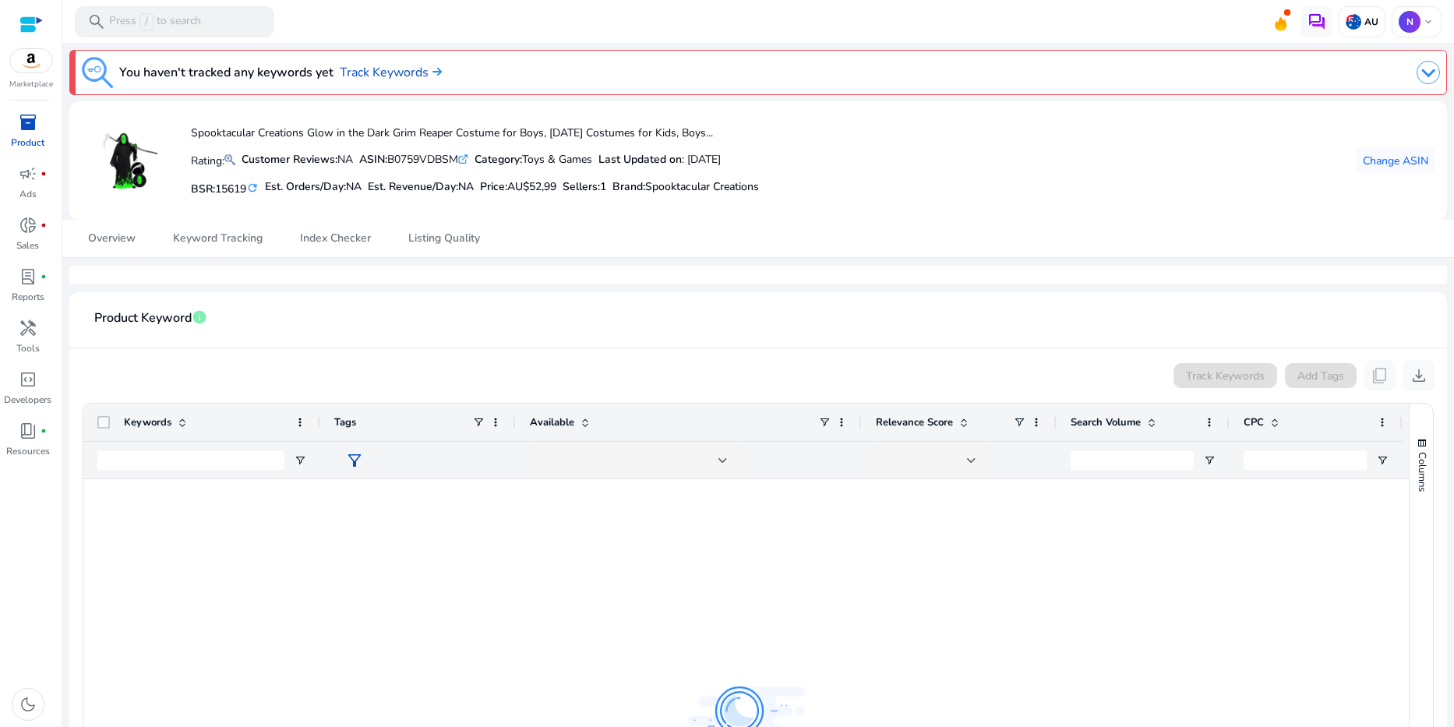
click at [38, 110] on div "inventory_2" at bounding box center [28, 122] width 44 height 25
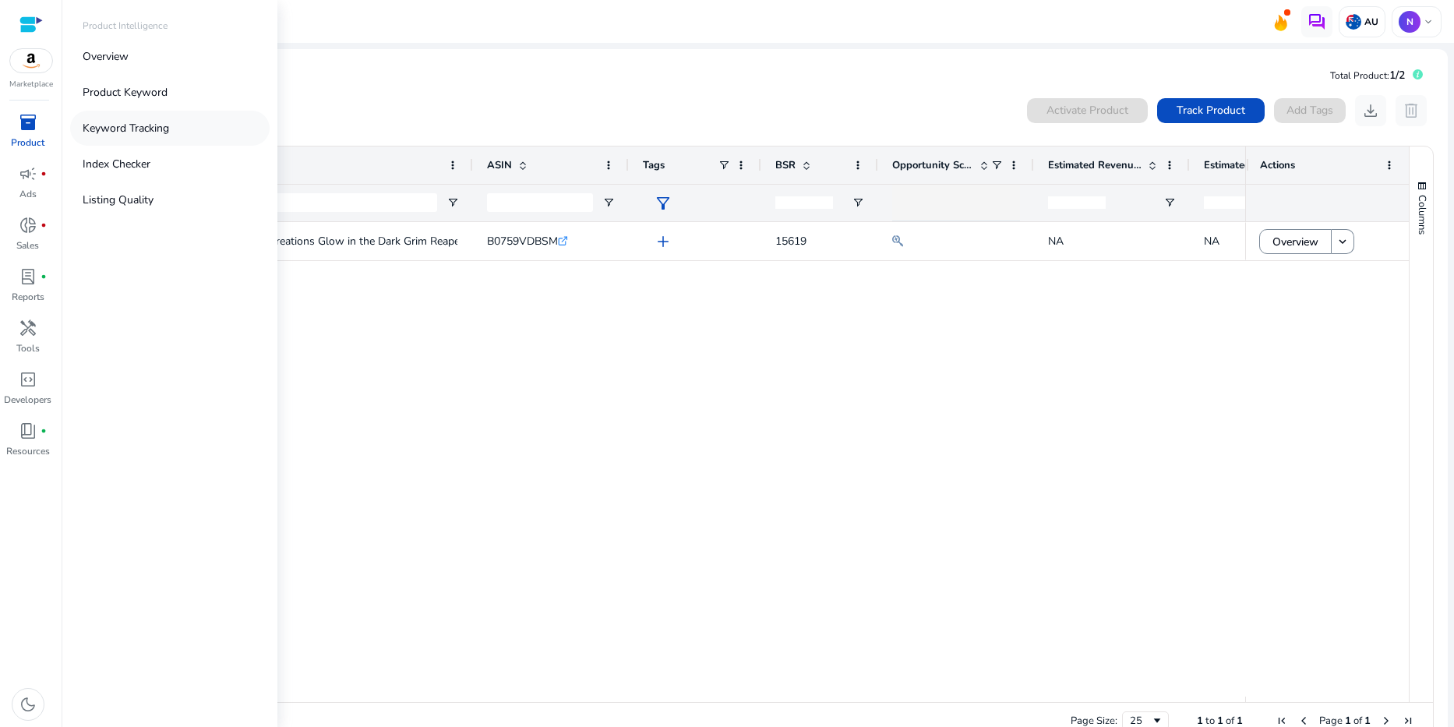
click at [118, 129] on p "Keyword Tracking" at bounding box center [126, 128] width 86 height 16
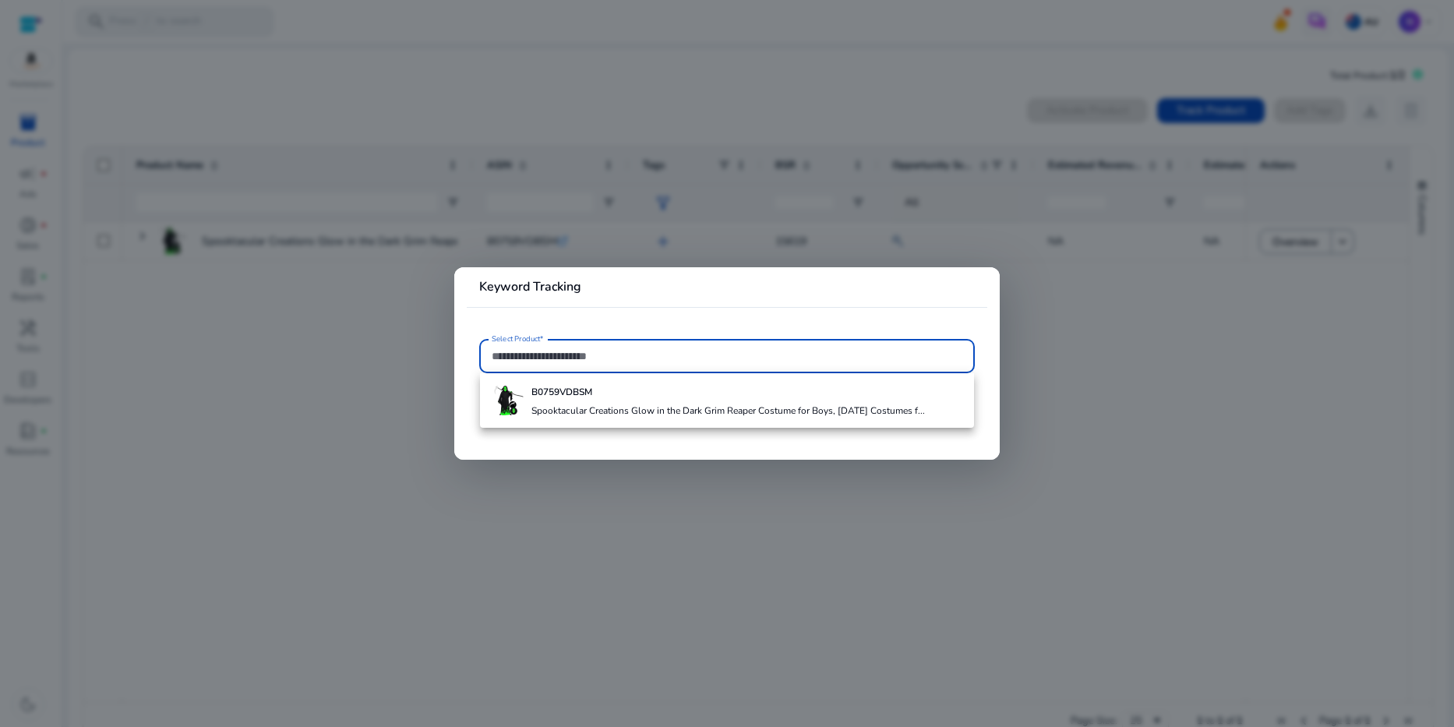
click at [650, 354] on input "Select Product*" at bounding box center [727, 355] width 471 height 17
paste input "**********"
click at [668, 405] on h4 "Spooktacular Creations Glow in the Dark Grim Reaper Costume for Boys, [DATE] Co…" at bounding box center [727, 410] width 393 height 12
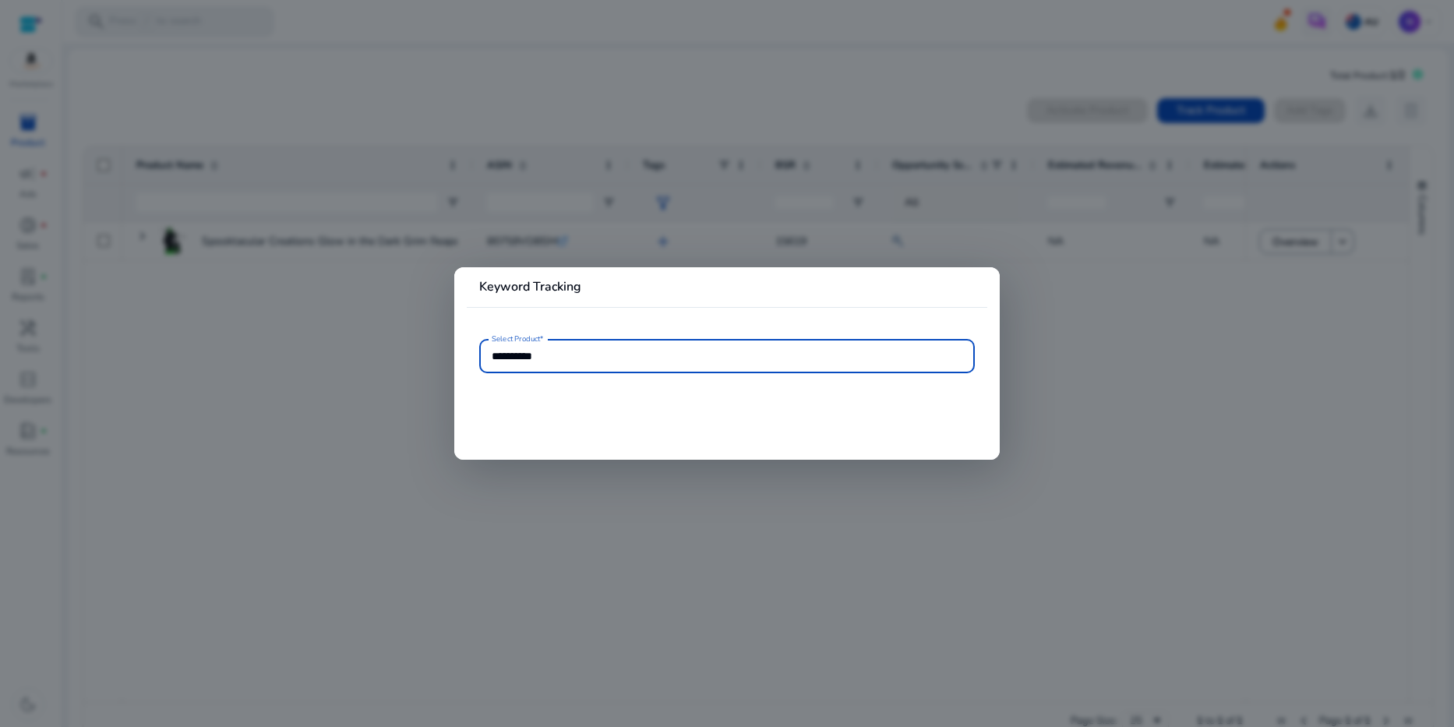
type input "**********"
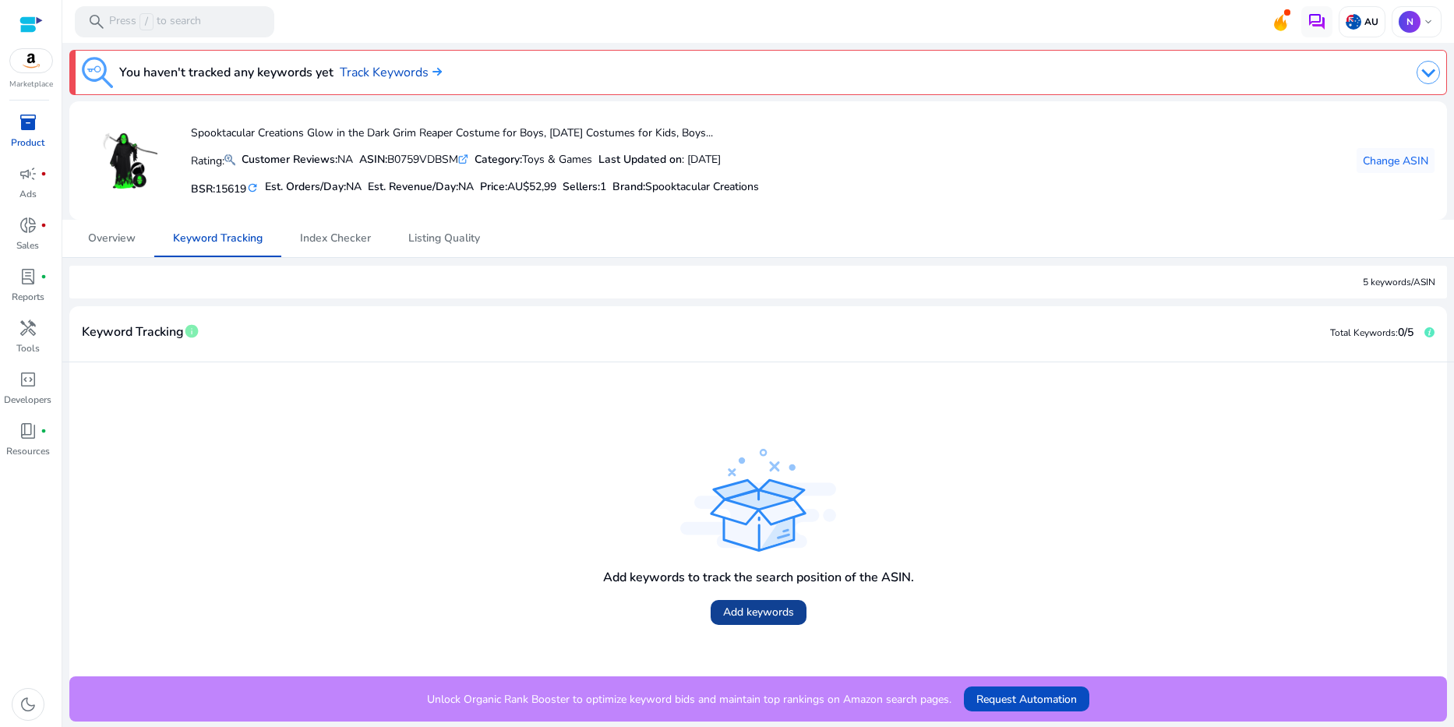
click at [736, 602] on span at bounding box center [758, 612] width 96 height 37
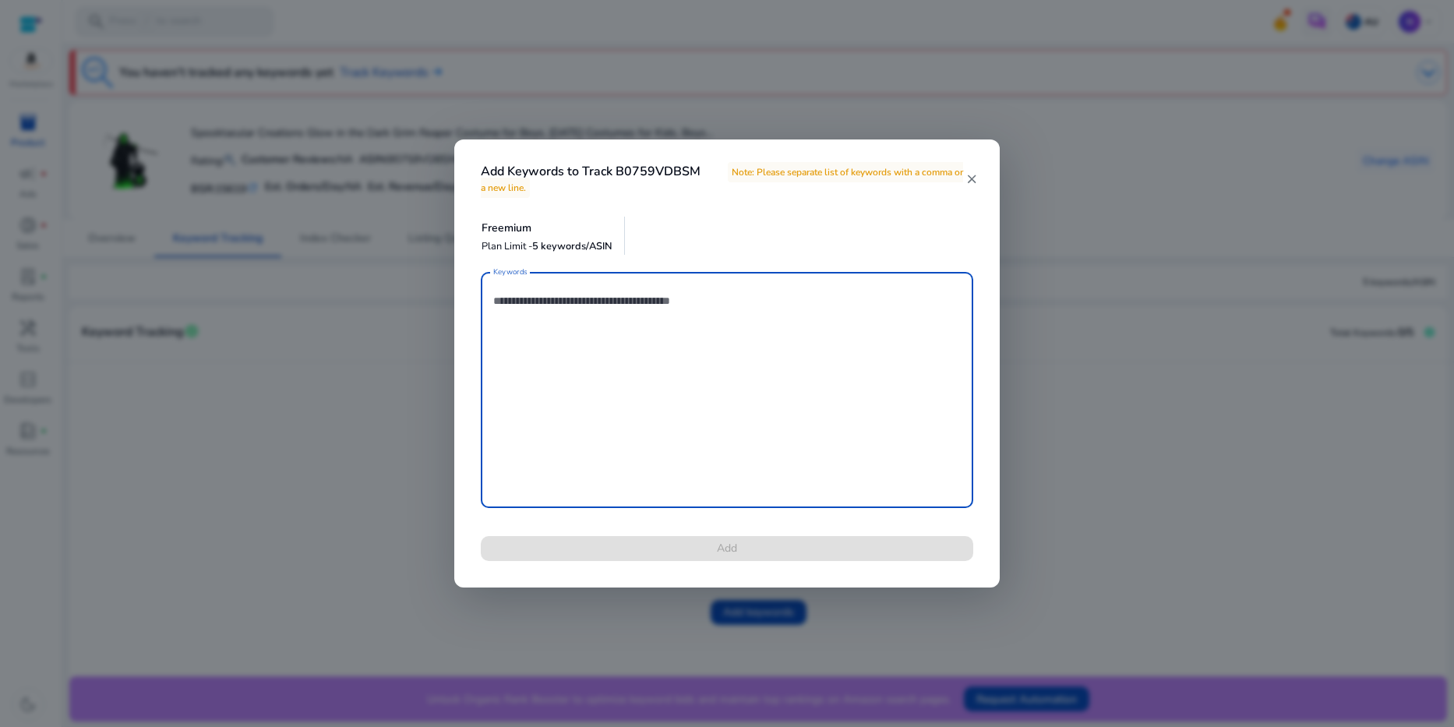
click at [622, 341] on textarea "Keywords" at bounding box center [726, 390] width 467 height 220
paste textarea "**********"
type textarea "**********"
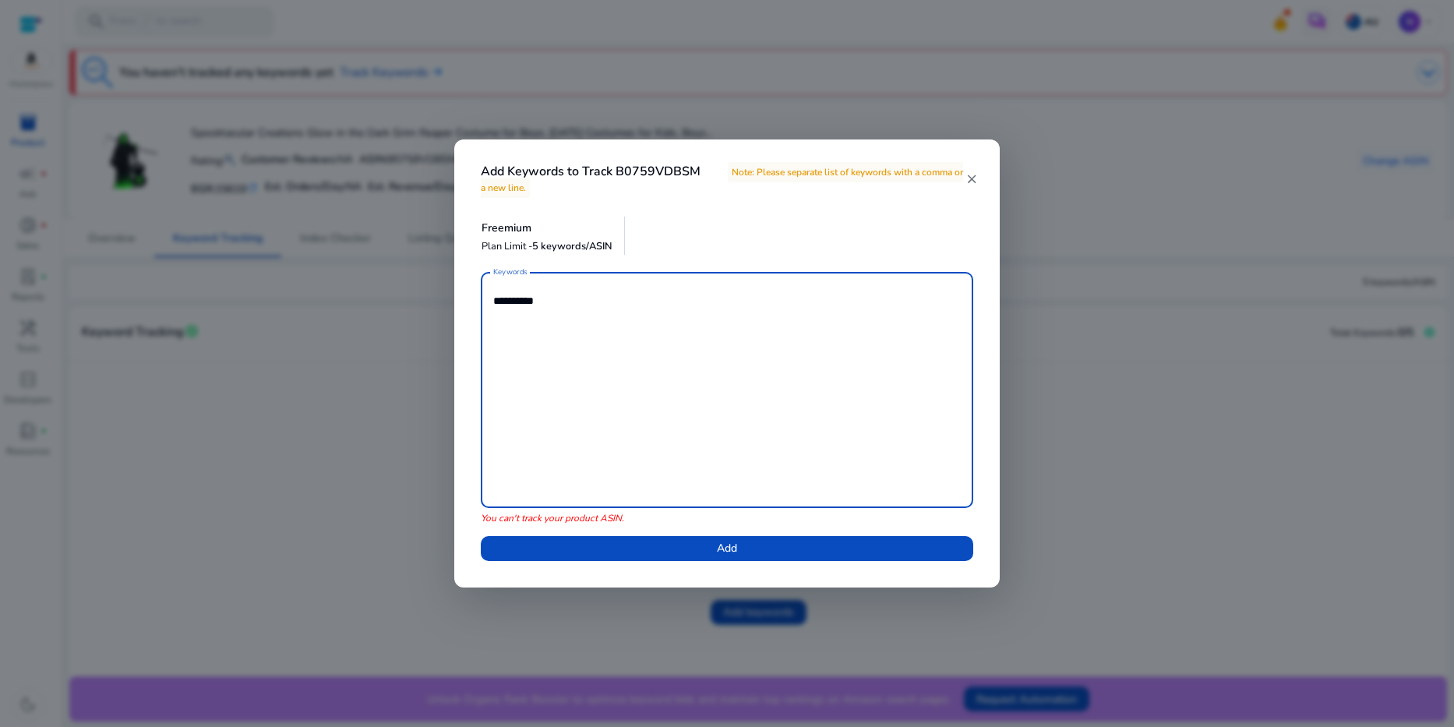
drag, startPoint x: 586, startPoint y: 308, endPoint x: 442, endPoint y: 301, distance: 143.5
click at [442, 301] on div "**********" at bounding box center [727, 363] width 1454 height 727
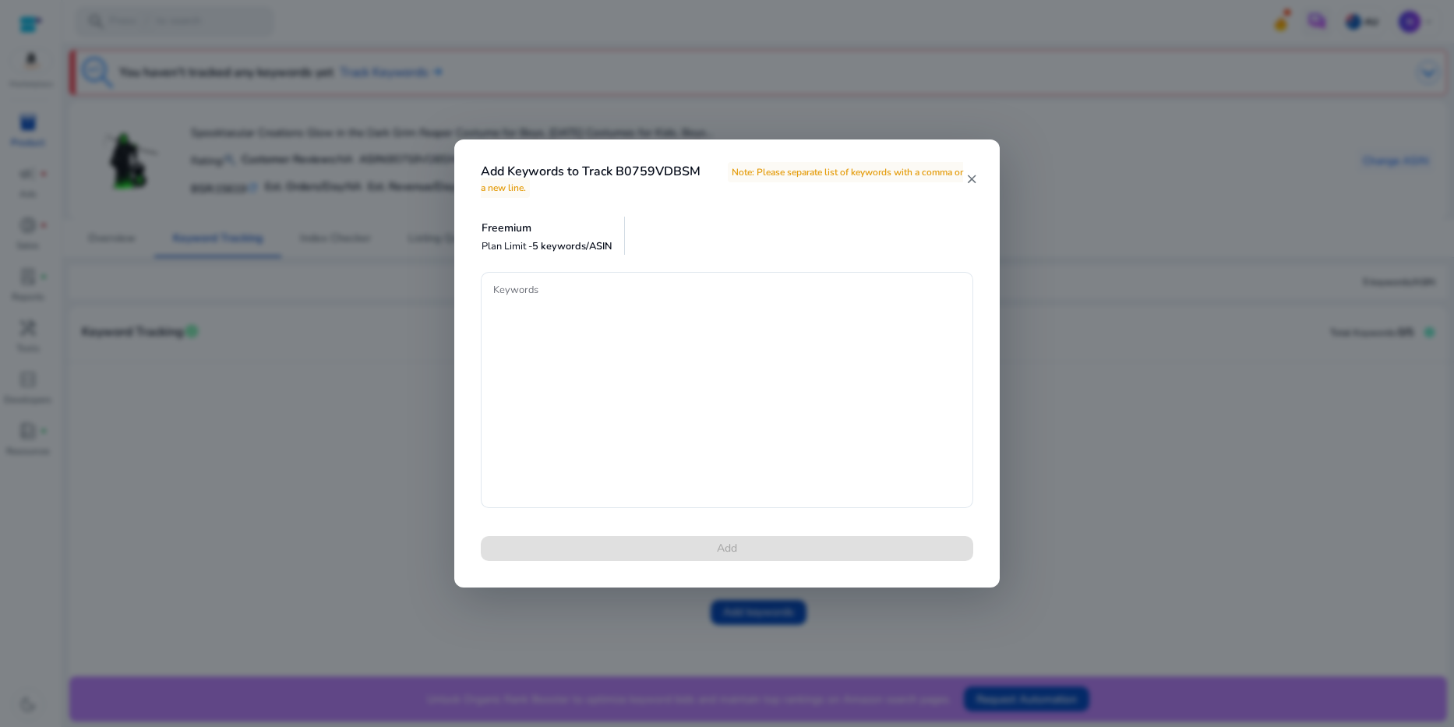
click at [974, 180] on mat-icon "close" at bounding box center [971, 179] width 12 height 14
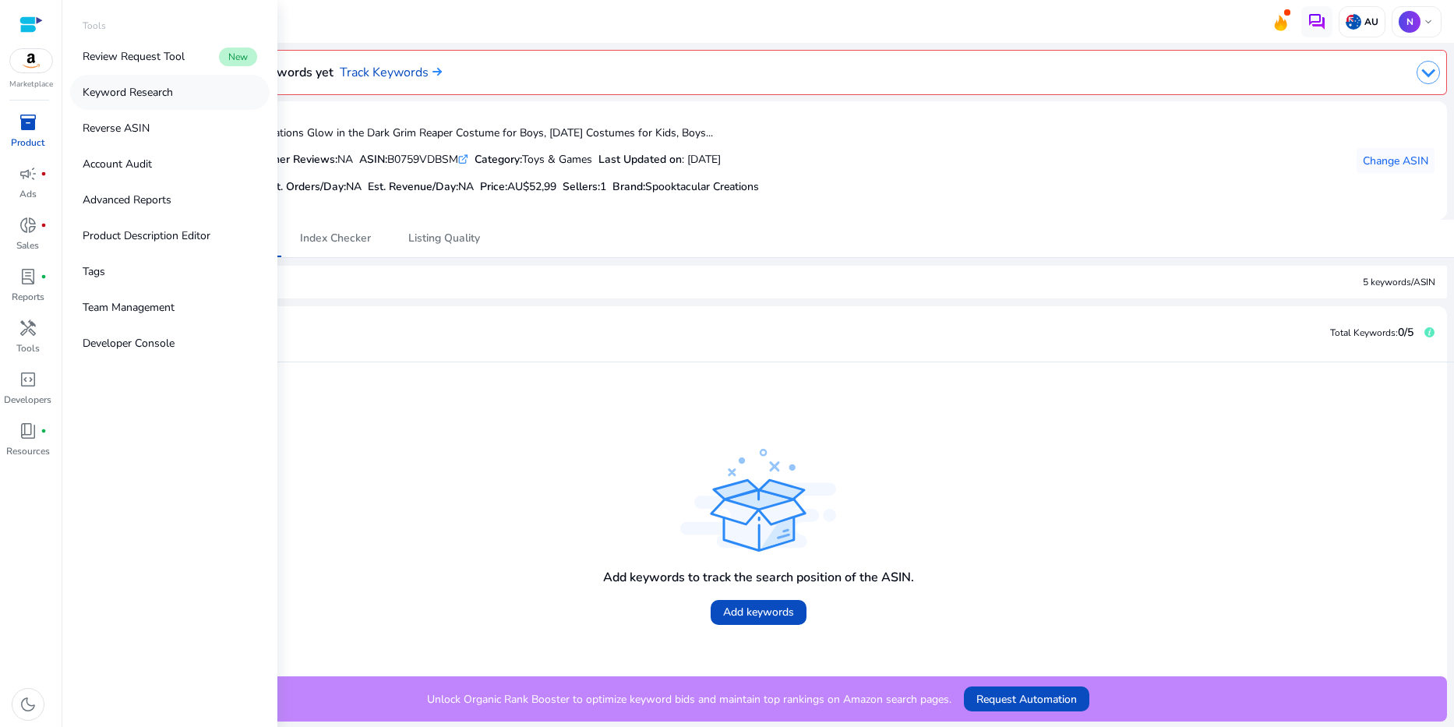
click at [206, 97] on link "Keyword Research" at bounding box center [169, 92] width 199 height 35
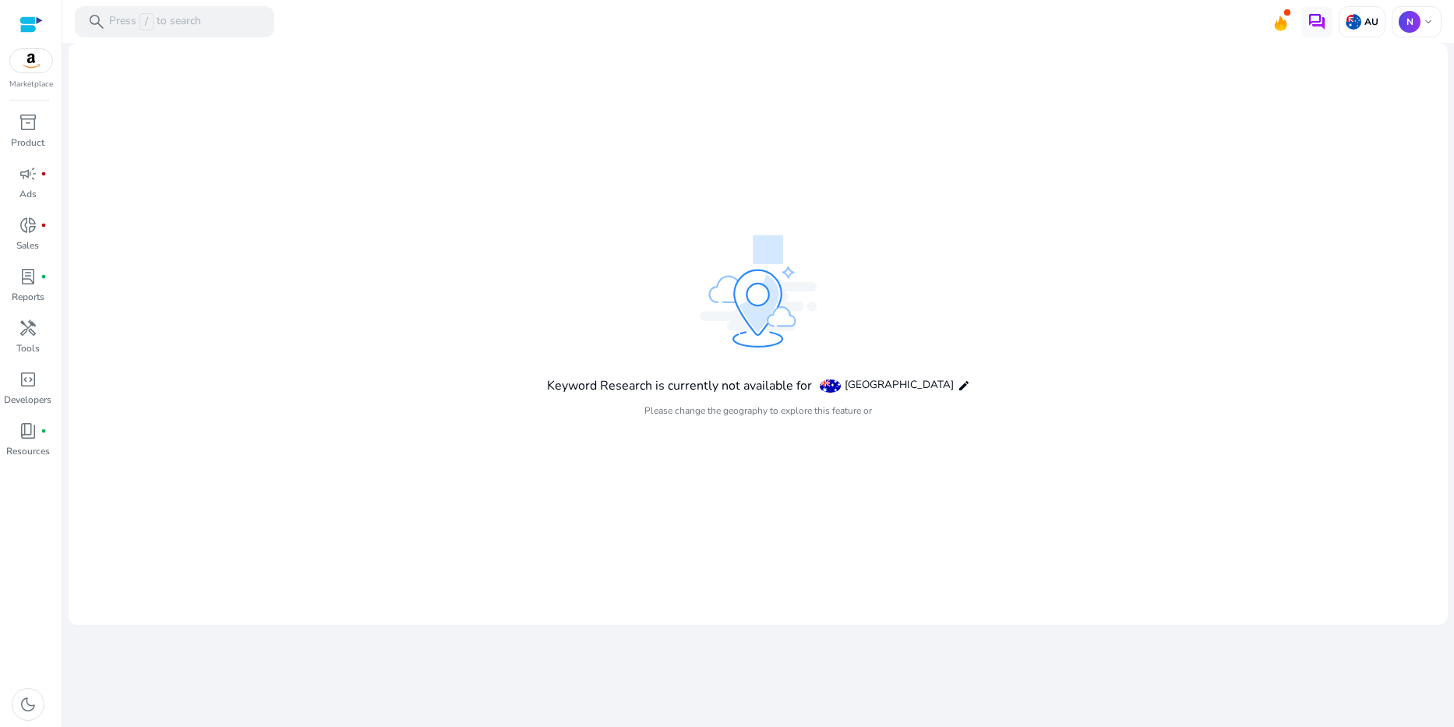
click at [631, 192] on mat-card "Keyword Research is currently not available for [GEOGRAPHIC_DATA] edit Please c…" at bounding box center [758, 334] width 1379 height 582
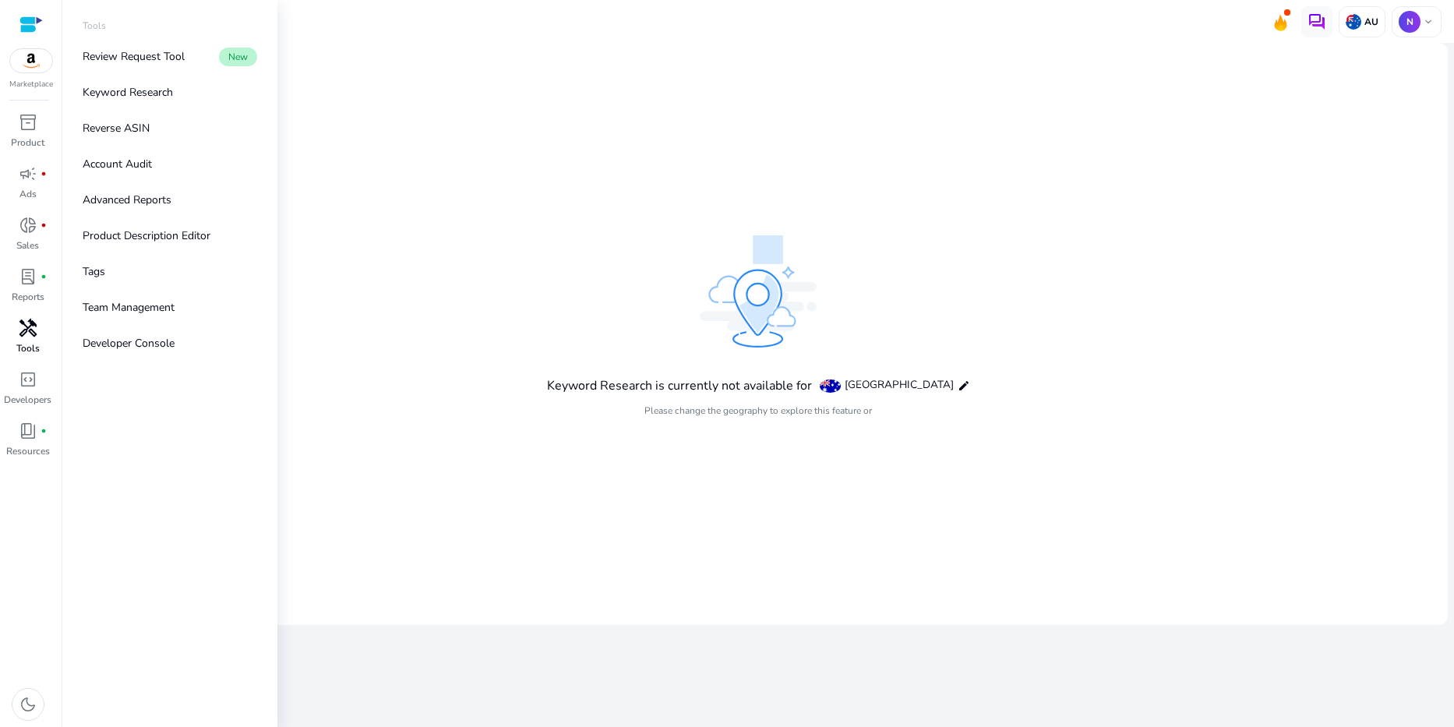
click at [49, 319] on link "handyman Tools" at bounding box center [27, 340] width 55 height 51
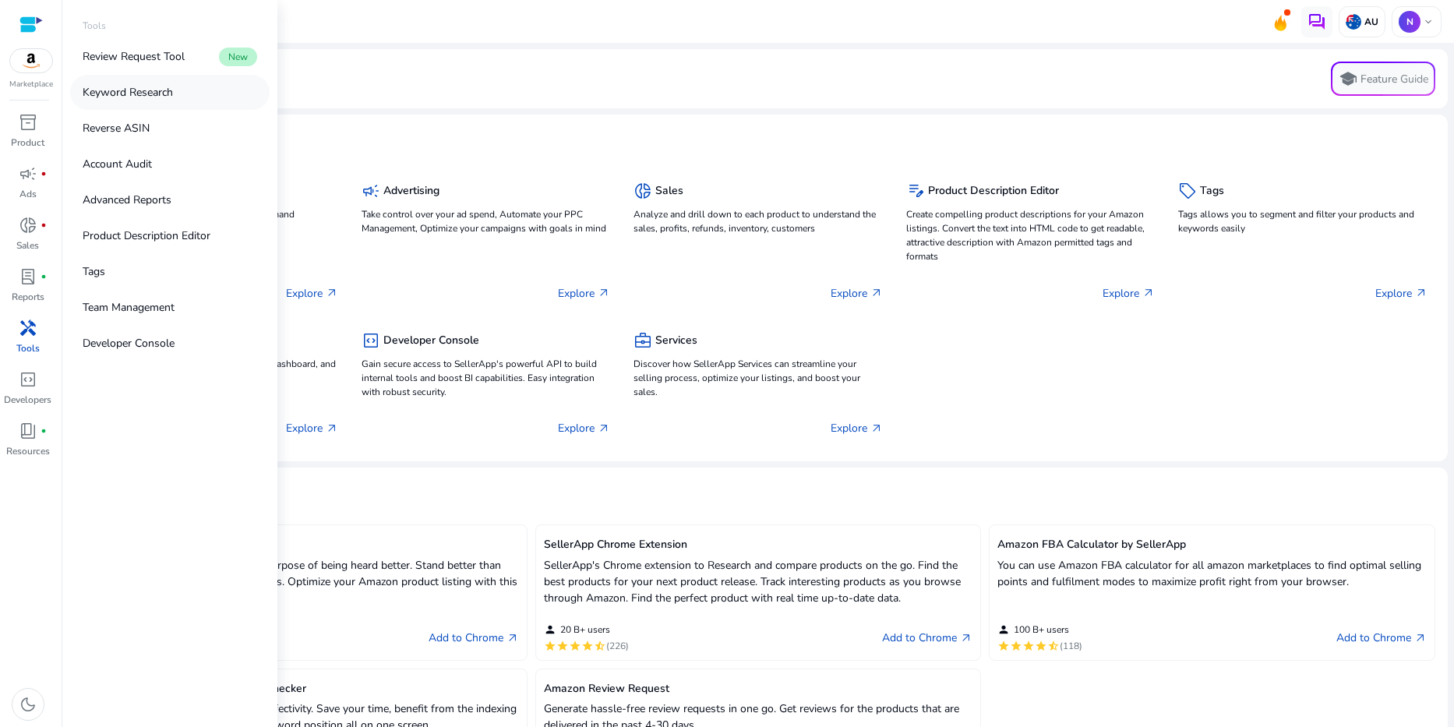
click at [86, 99] on p "Keyword Research" at bounding box center [128, 92] width 90 height 16
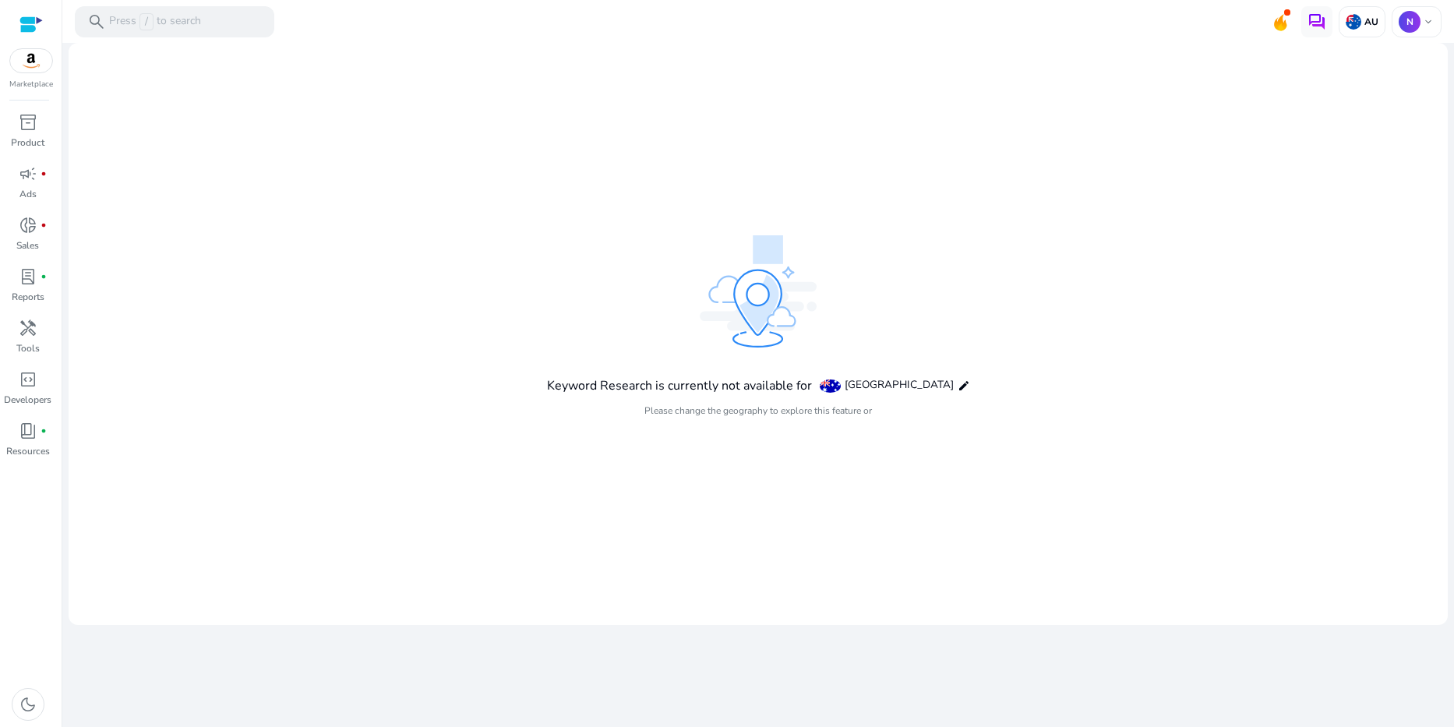
click at [634, 270] on div "Keyword Research is currently not available for [GEOGRAPHIC_DATA] edit Please c…" at bounding box center [758, 334] width 423 height 198
click at [205, 19] on div "search Press / to search" at bounding box center [174, 21] width 199 height 31
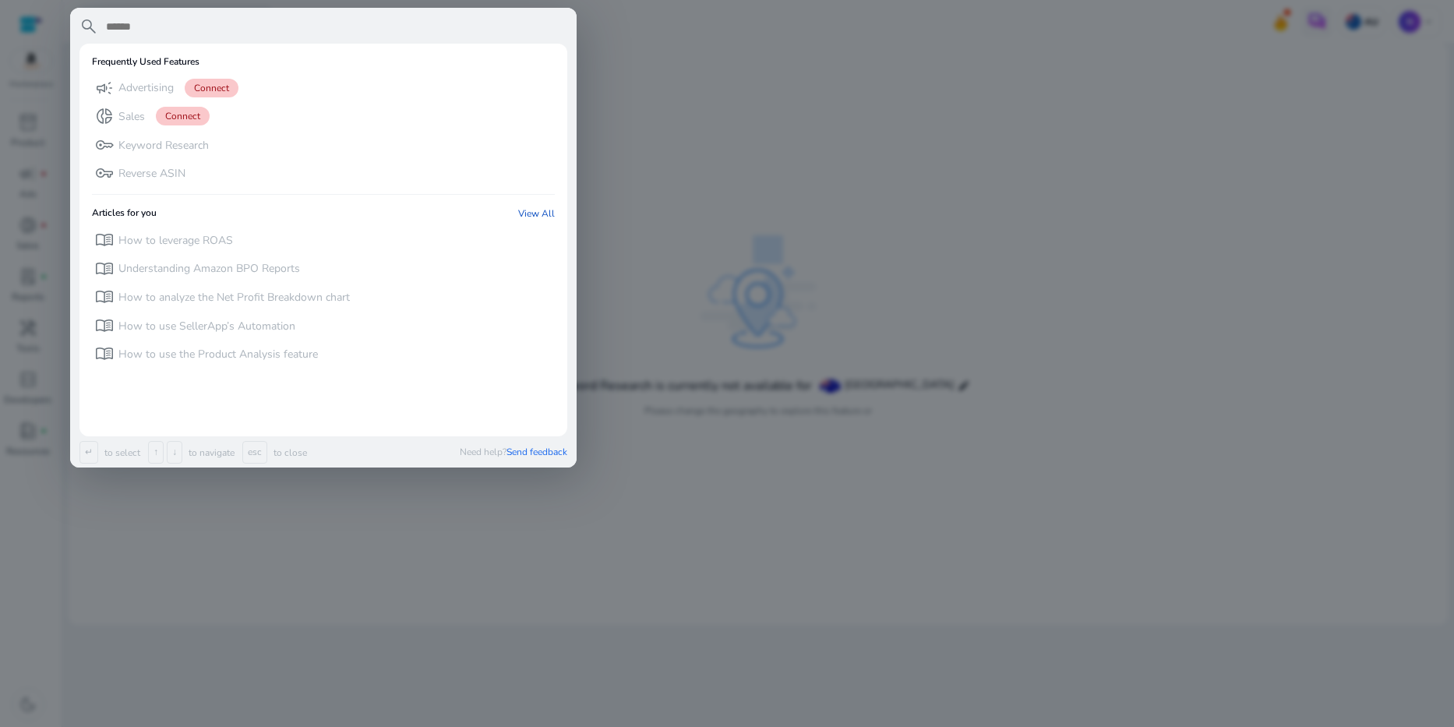
click at [787, 123] on div at bounding box center [727, 363] width 1454 height 727
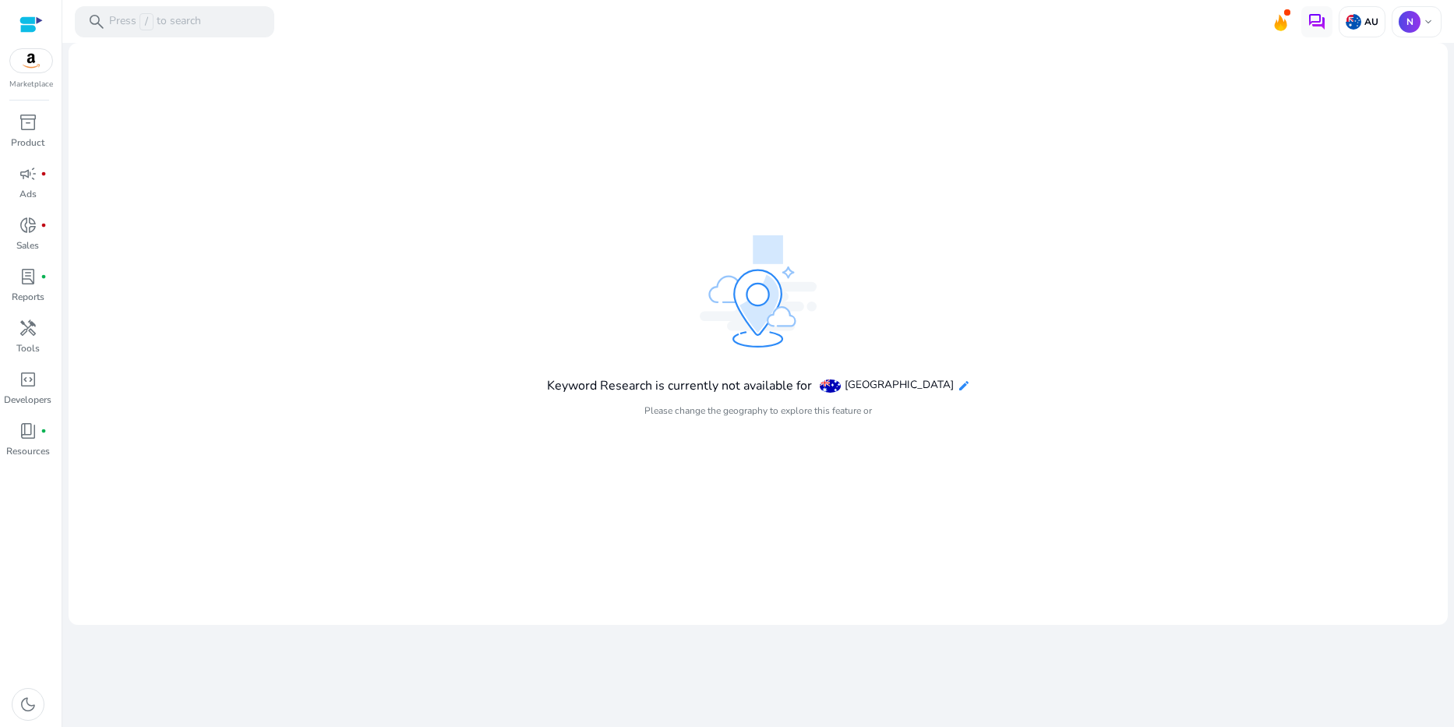
click at [957, 386] on mat-icon "edit" at bounding box center [963, 385] width 12 height 12
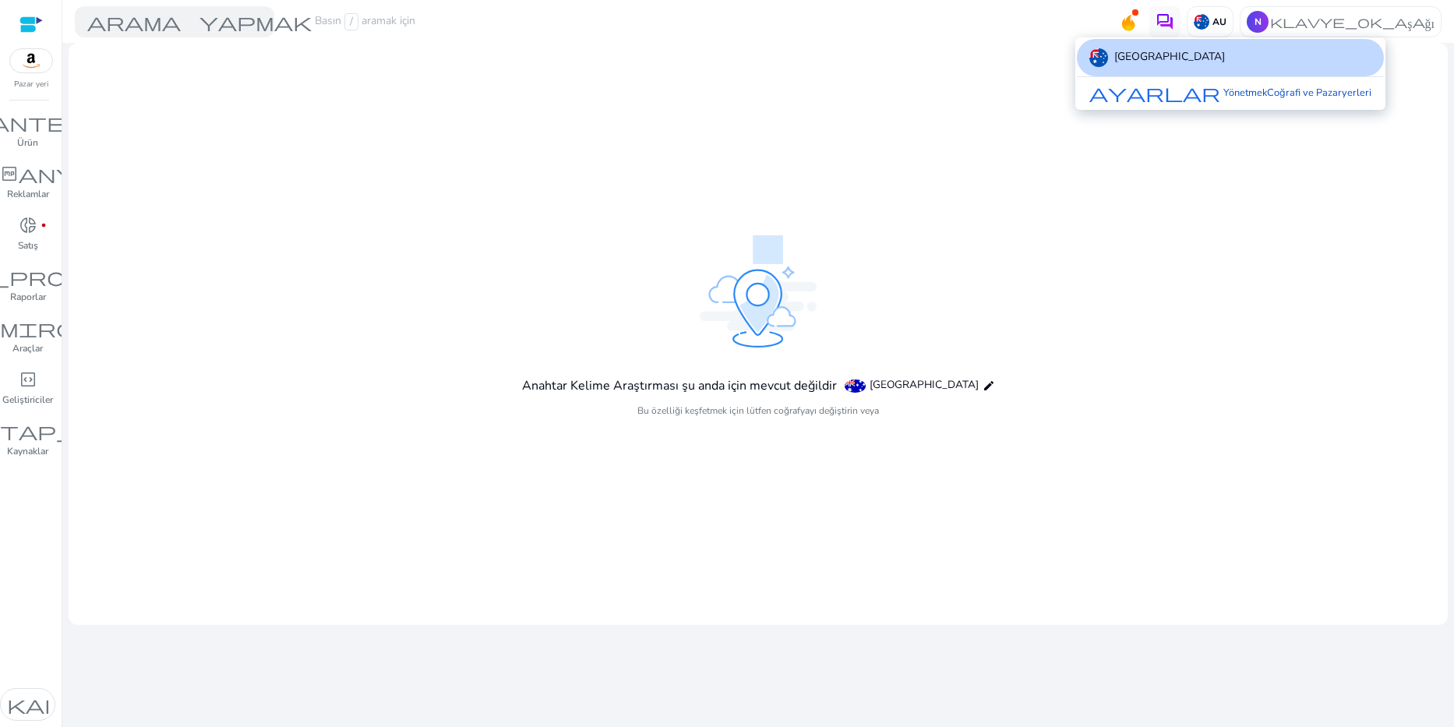
click at [795, 118] on div at bounding box center [727, 363] width 1454 height 727
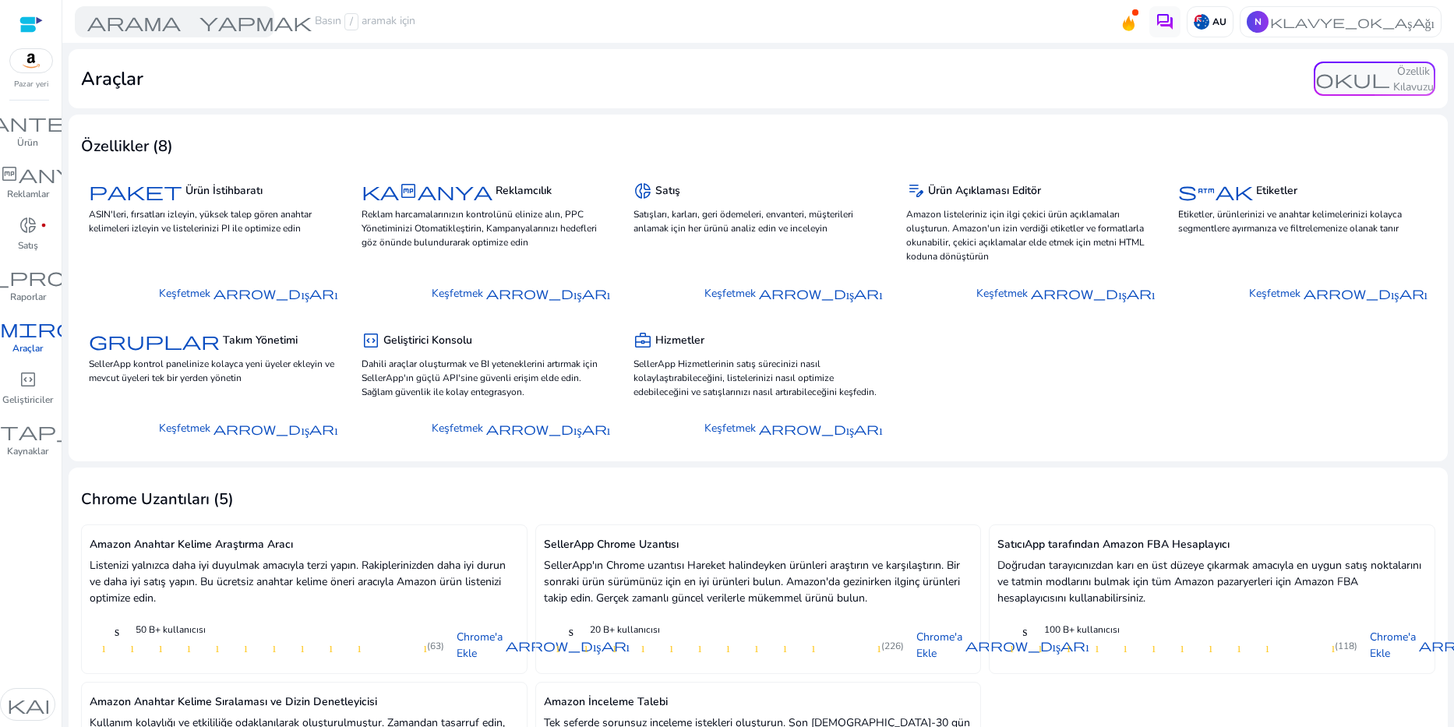
click at [36, 340] on div "tamirci" at bounding box center [28, 327] width 156 height 25
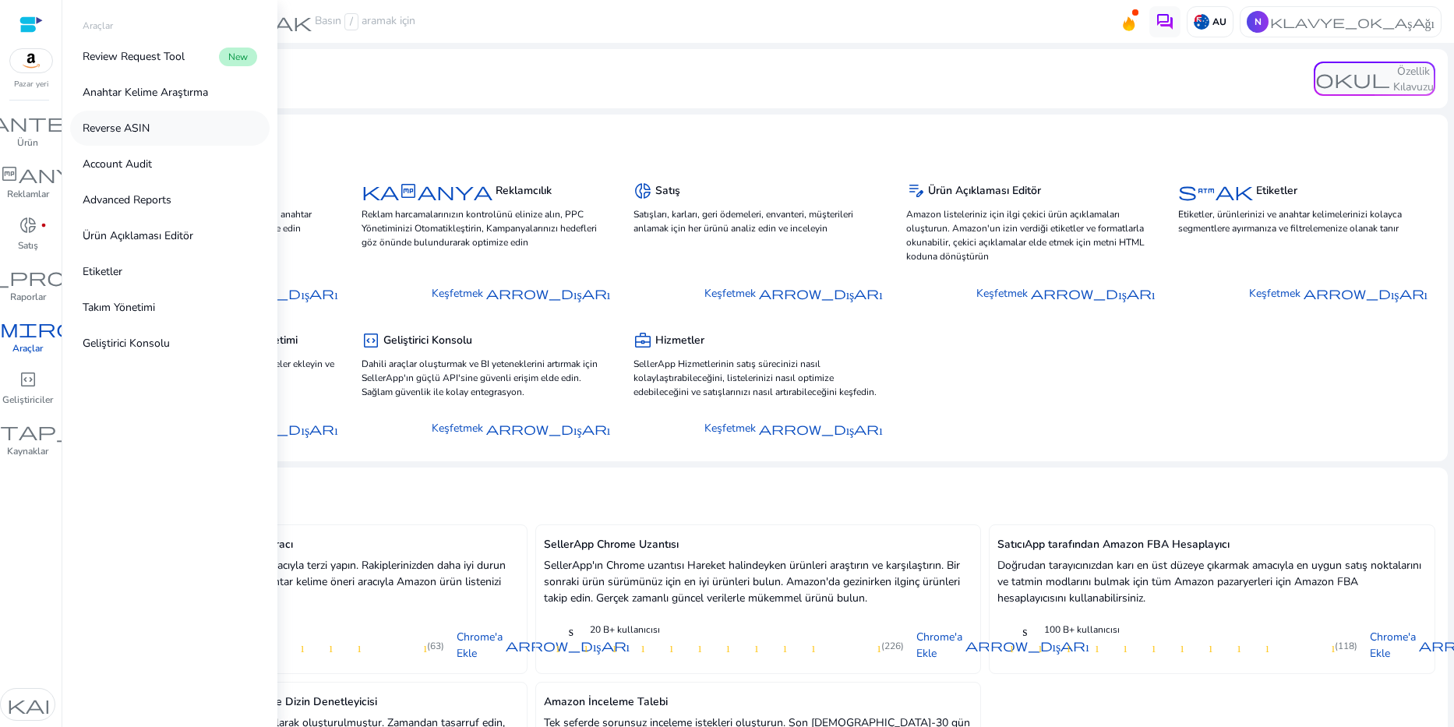
click at [141, 136] on p "Reverse ASIN" at bounding box center [116, 128] width 67 height 16
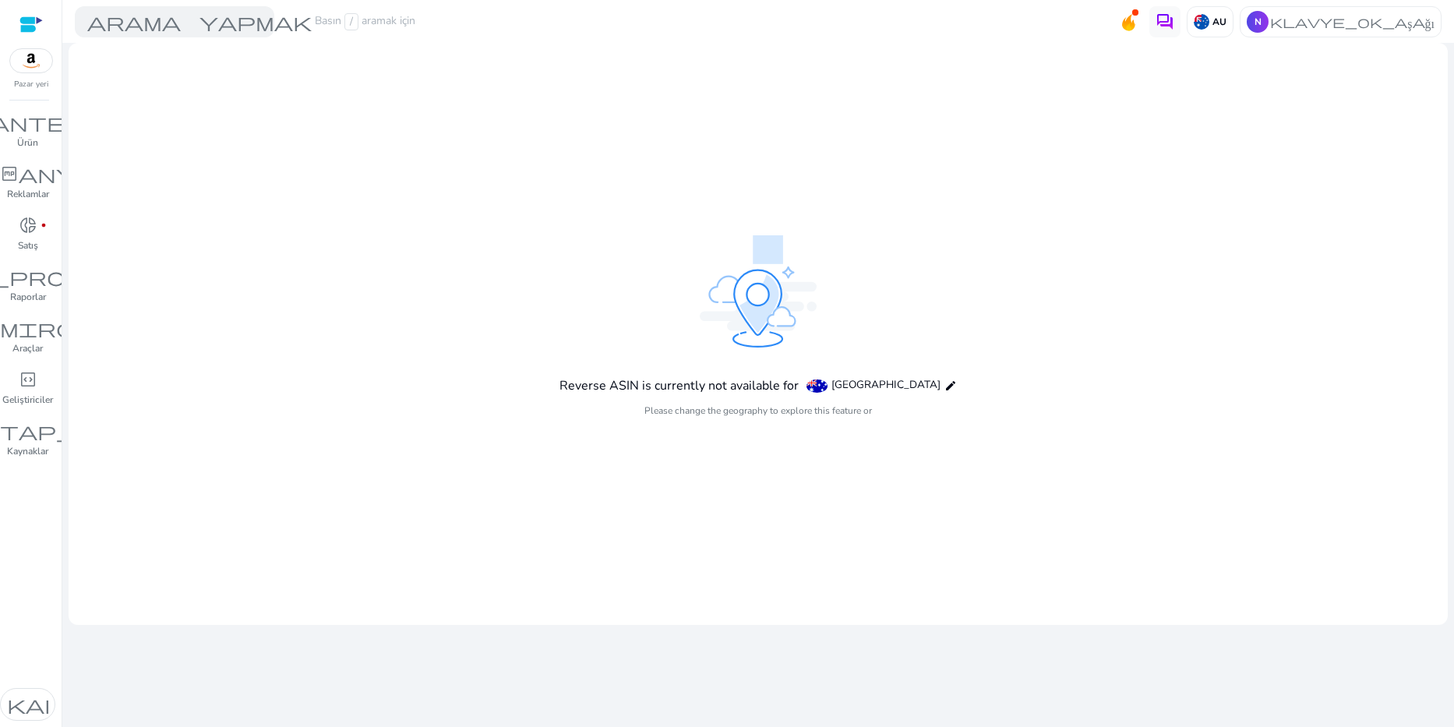
click at [509, 249] on mat-card "Reverse ASIN is currently not available for [GEOGRAPHIC_DATA] edit Please chang…" at bounding box center [758, 334] width 1379 height 582
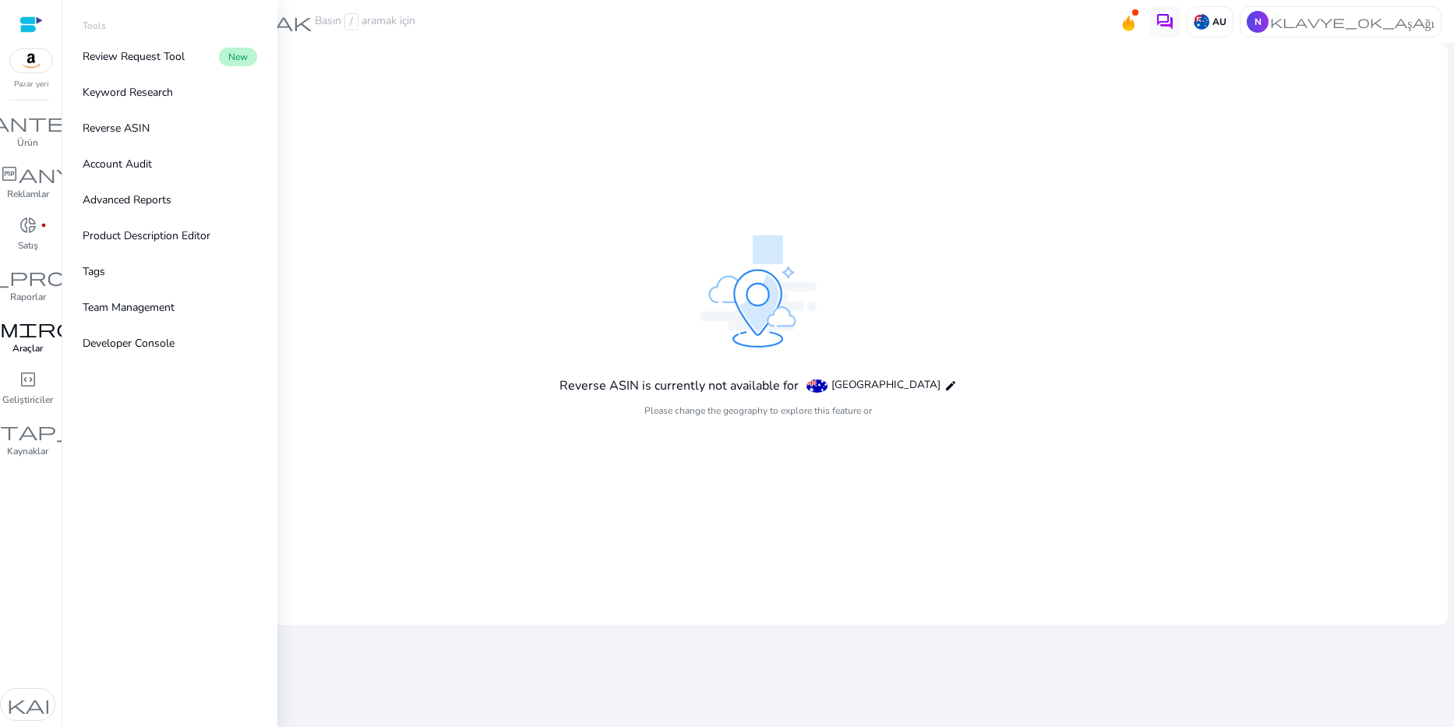
click at [40, 326] on span "tamirci" at bounding box center [28, 328] width 131 height 19
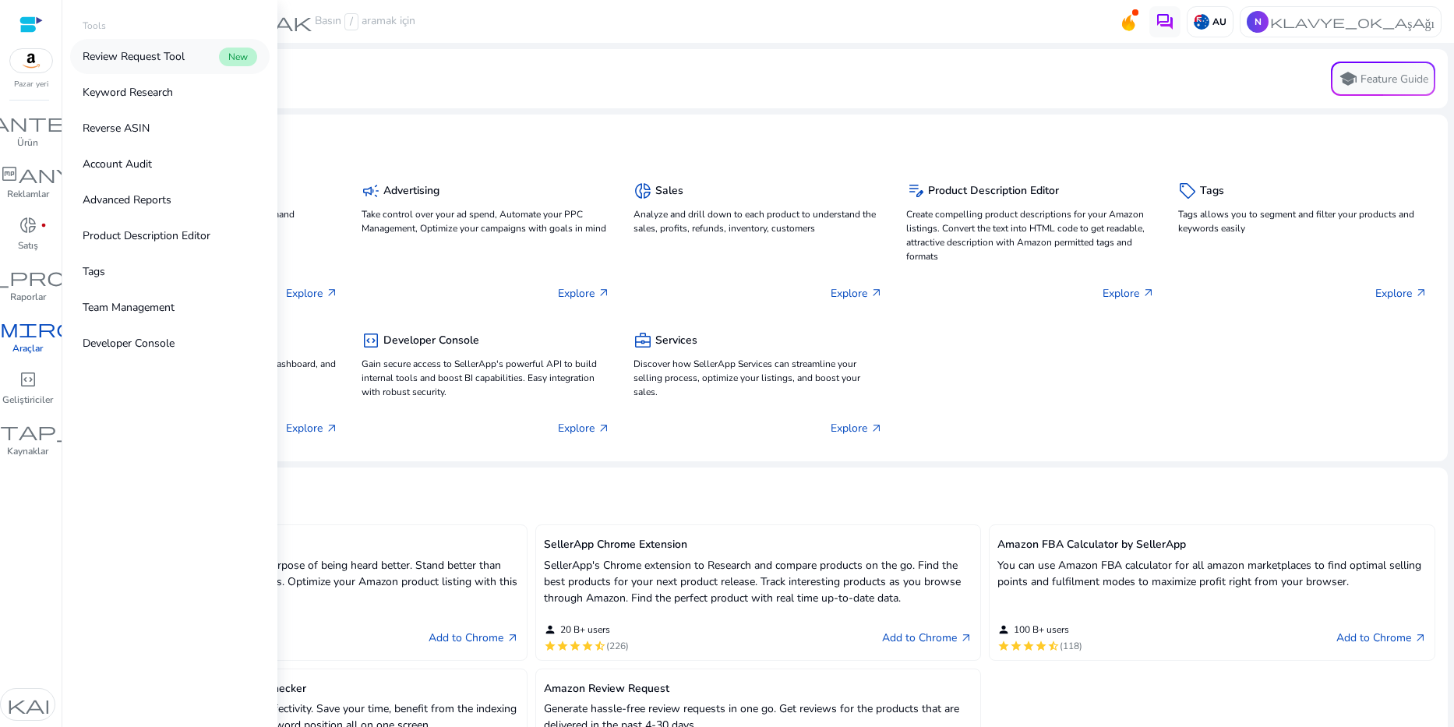
click at [154, 65] on link "Review Request Tool New" at bounding box center [169, 56] width 199 height 35
